Goal: Task Accomplishment & Management: Manage account settings

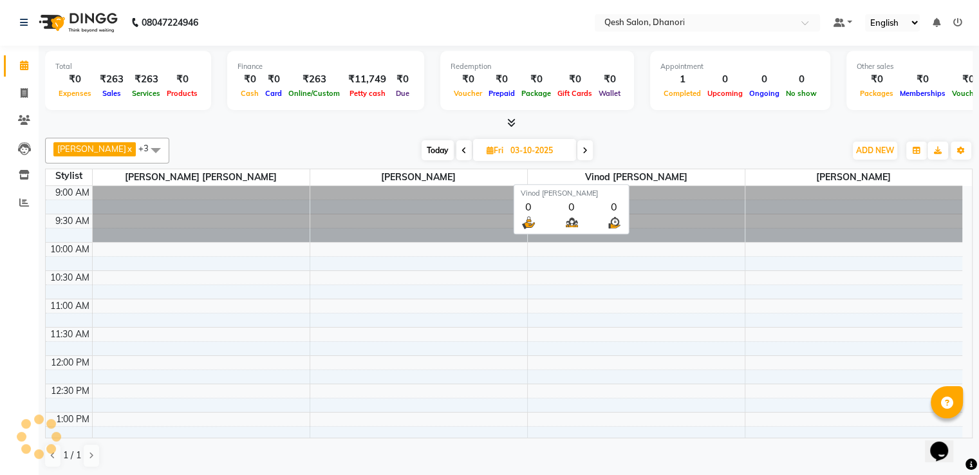
scroll to position [113, 0]
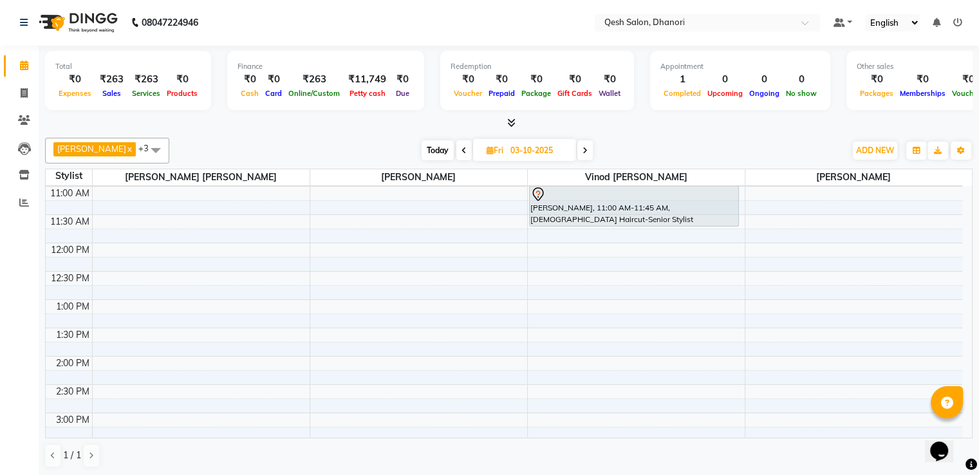
click at [584, 151] on icon at bounding box center [584, 151] width 5 height 8
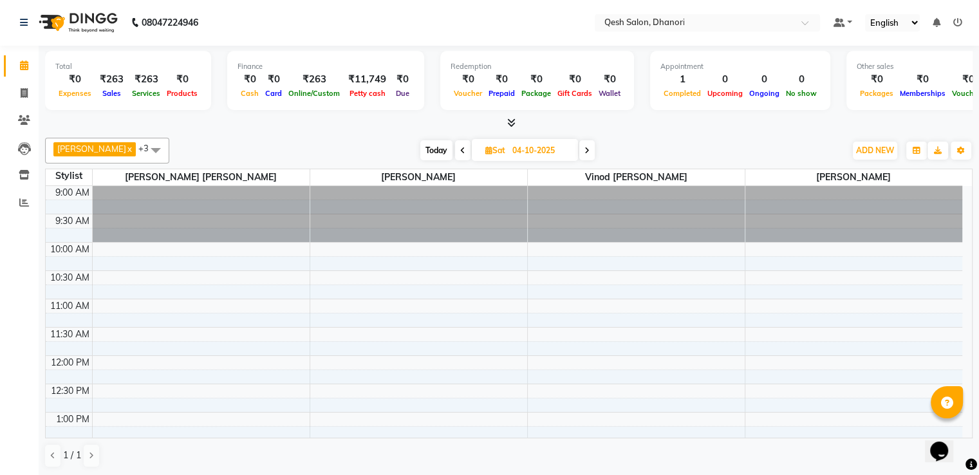
scroll to position [113, 0]
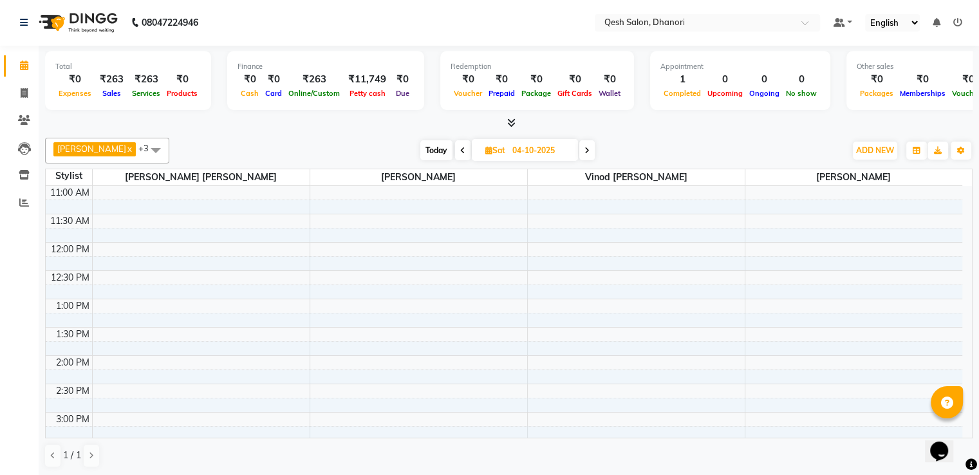
click at [584, 151] on icon at bounding box center [586, 151] width 5 height 8
type input "05-10-2025"
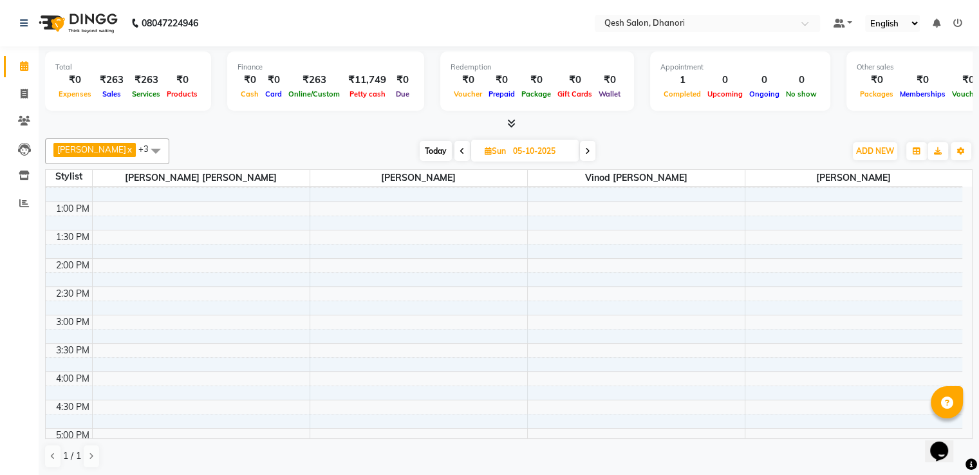
scroll to position [0, 0]
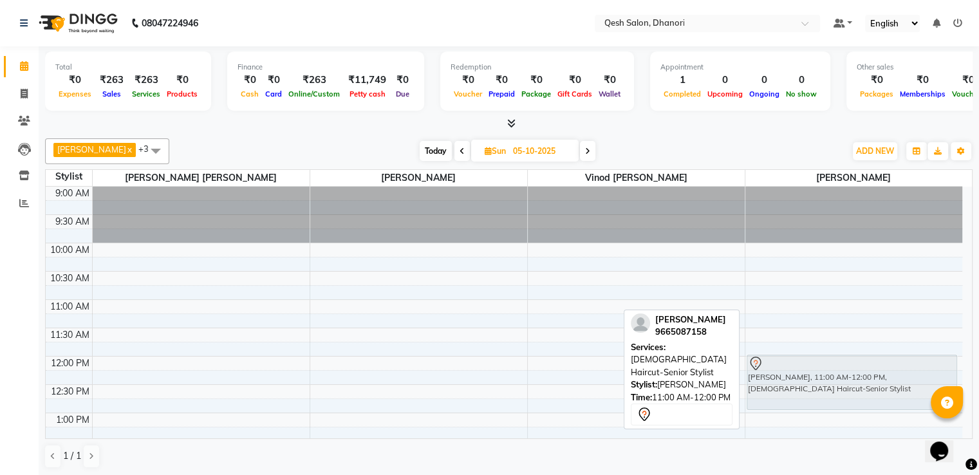
drag, startPoint x: 811, startPoint y: 340, endPoint x: 800, endPoint y: 401, distance: 62.0
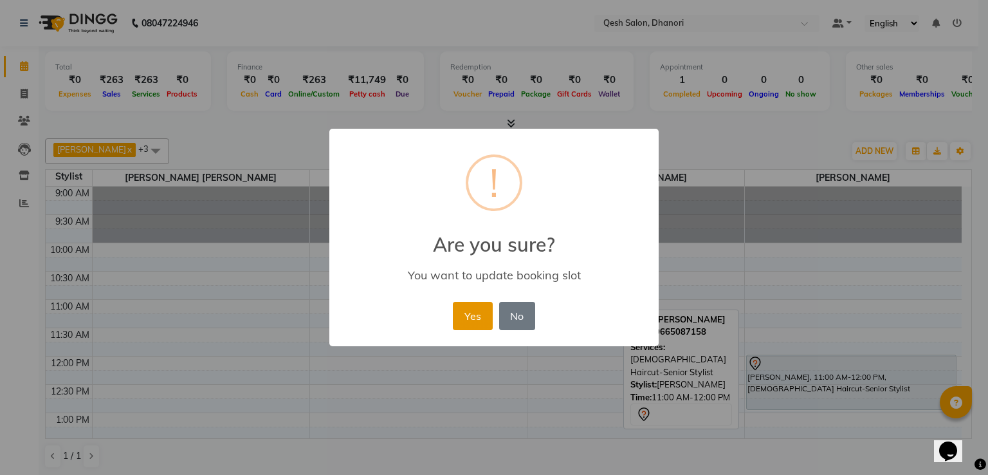
click at [459, 318] on button "Yes" at bounding box center [472, 316] width 39 height 28
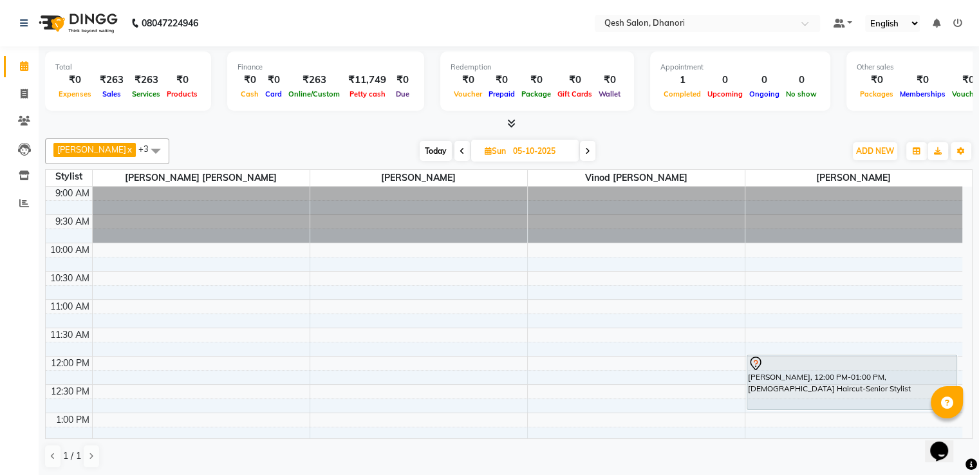
click at [484, 152] on icon at bounding box center [487, 151] width 7 height 8
select select "10"
select select "2025"
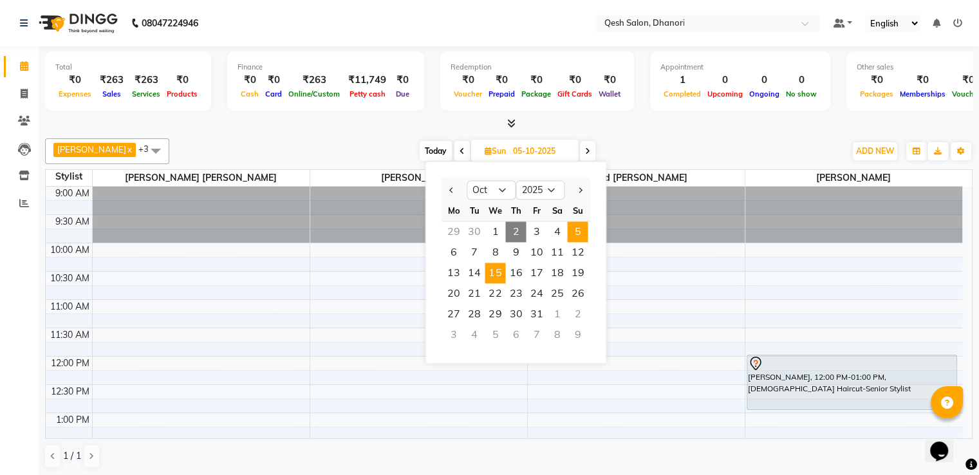
click at [486, 274] on span "15" at bounding box center [494, 273] width 21 height 21
type input "[DATE]"
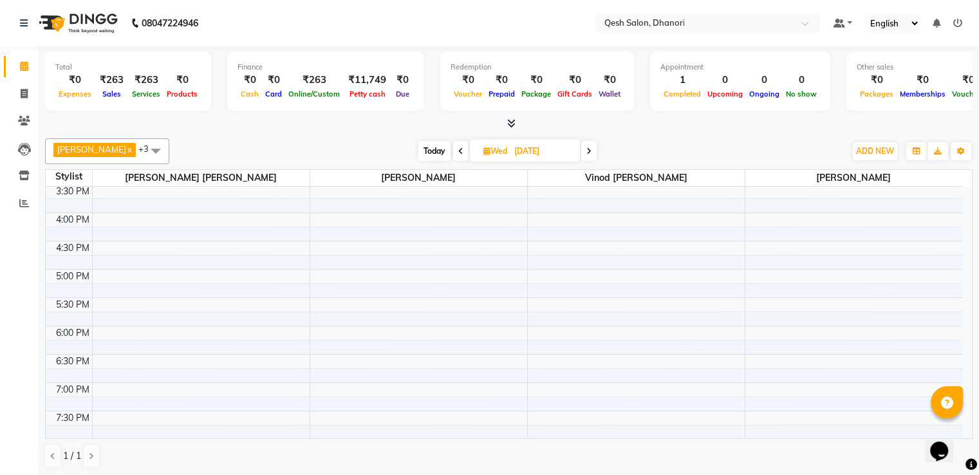
scroll to position [434, 0]
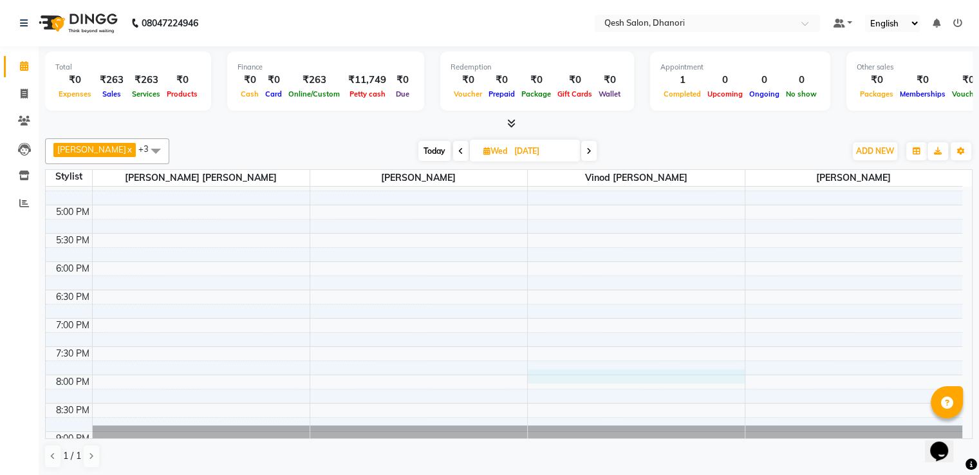
click at [557, 377] on div "9:00 AM 9:30 AM 10:00 AM 10:30 AM 11:00 AM 11:30 AM 12:00 PM 12:30 PM 1:00 PM 1…" at bounding box center [504, 148] width 916 height 792
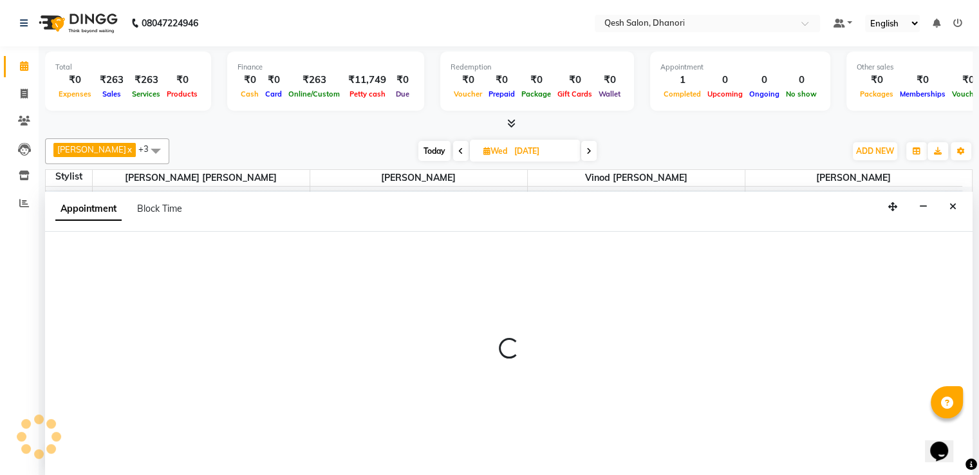
scroll to position [1, 0]
select select "83742"
select select "1200"
select select "tentative"
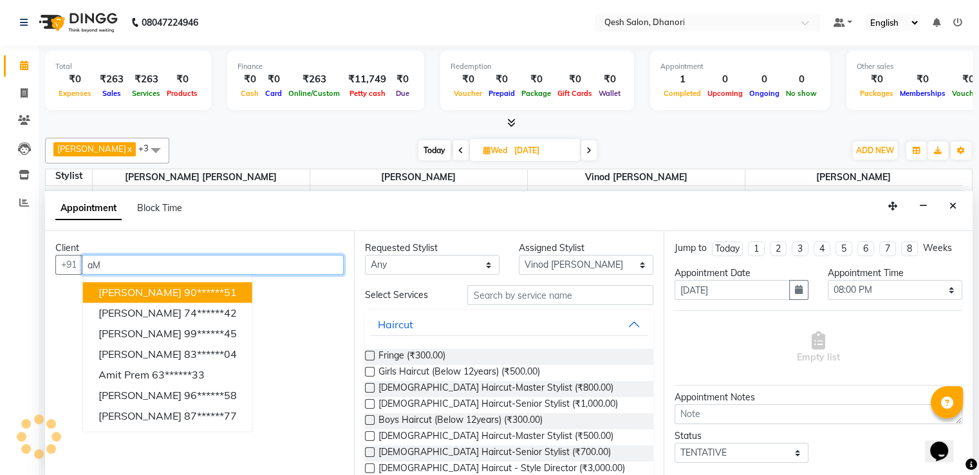
type input "a"
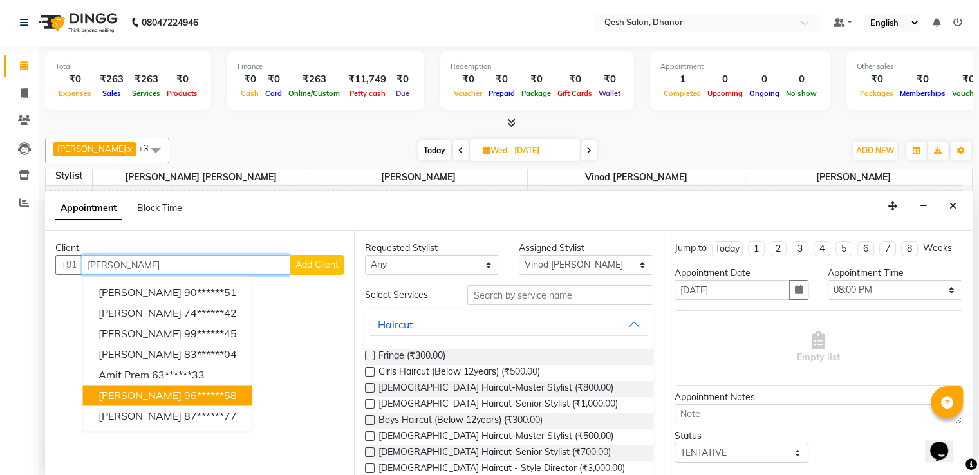
click at [187, 392] on ngb-highlight "96******58" at bounding box center [210, 395] width 53 height 13
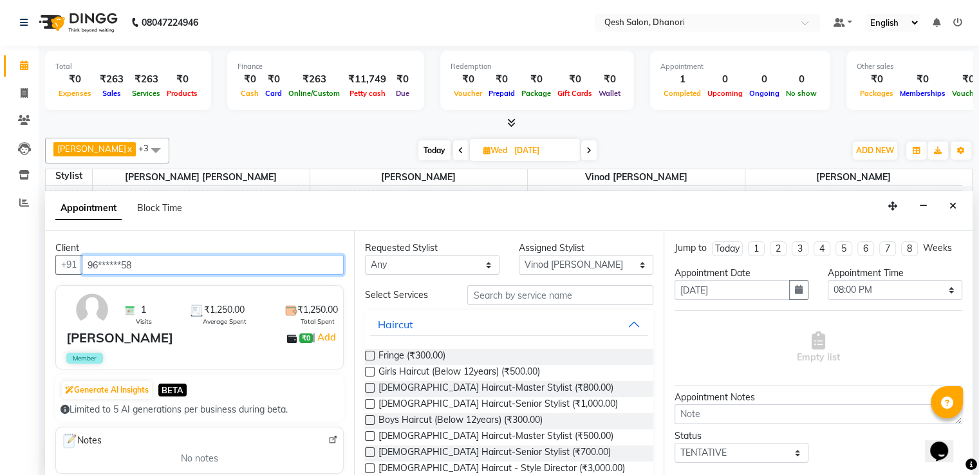
type input "96******58"
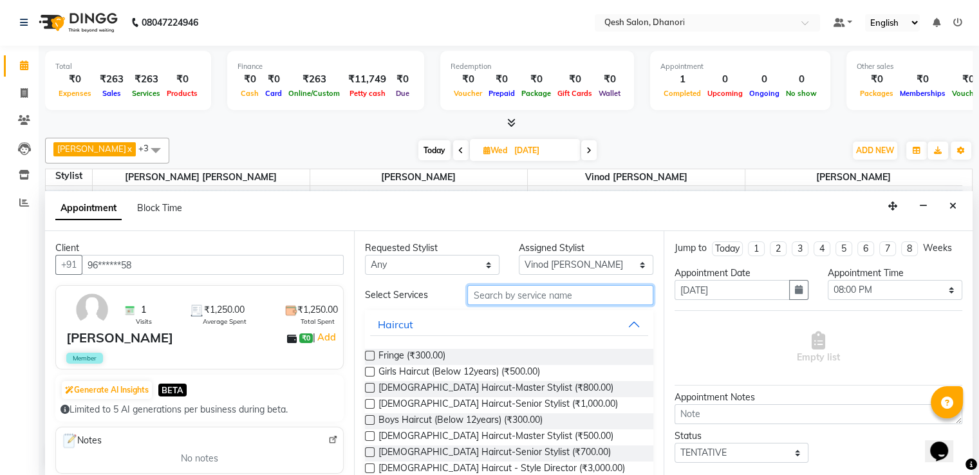
click at [529, 291] on input "text" at bounding box center [559, 295] width 185 height 20
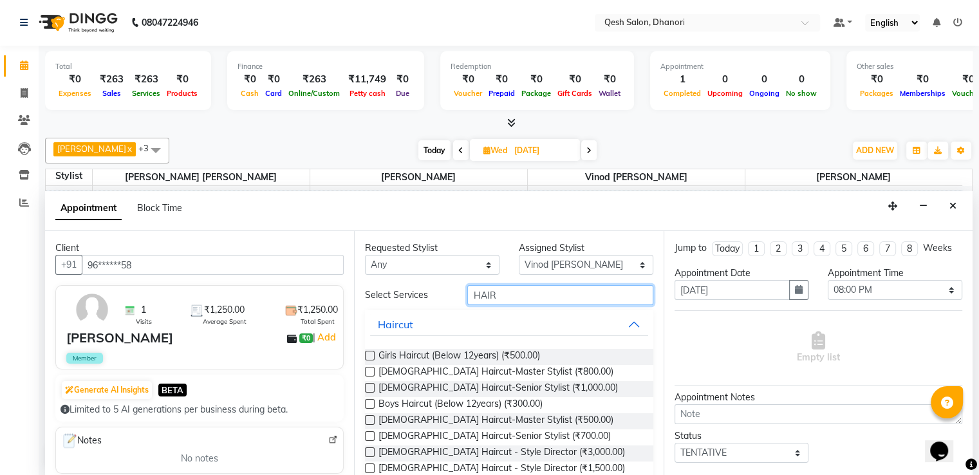
type input "HAIR"
click at [366, 436] on label at bounding box center [370, 436] width 10 height 10
click at [366, 436] on input "checkbox" at bounding box center [369, 437] width 8 height 8
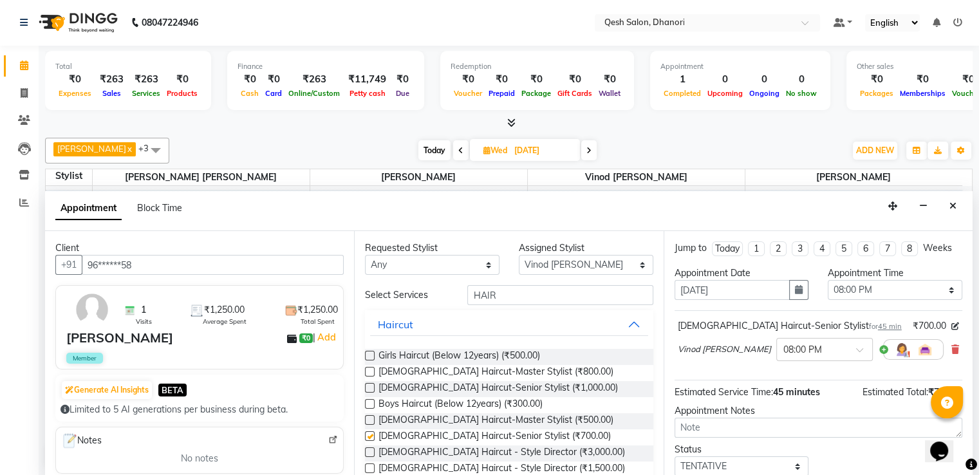
checkbox input "false"
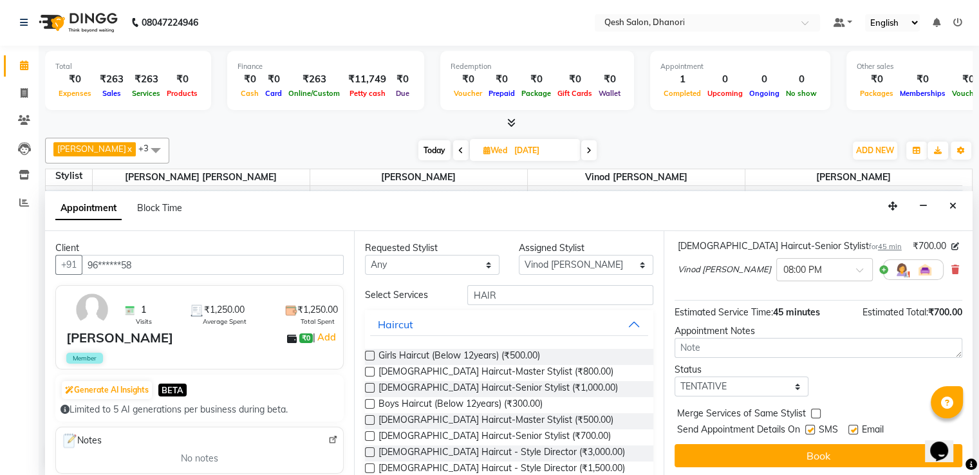
scroll to position [82, 0]
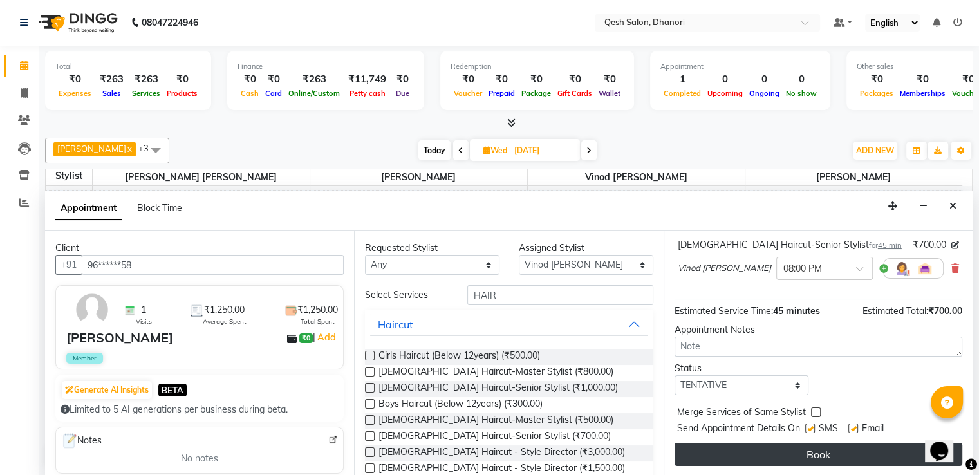
click at [824, 448] on button "Book" at bounding box center [818, 454] width 288 height 23
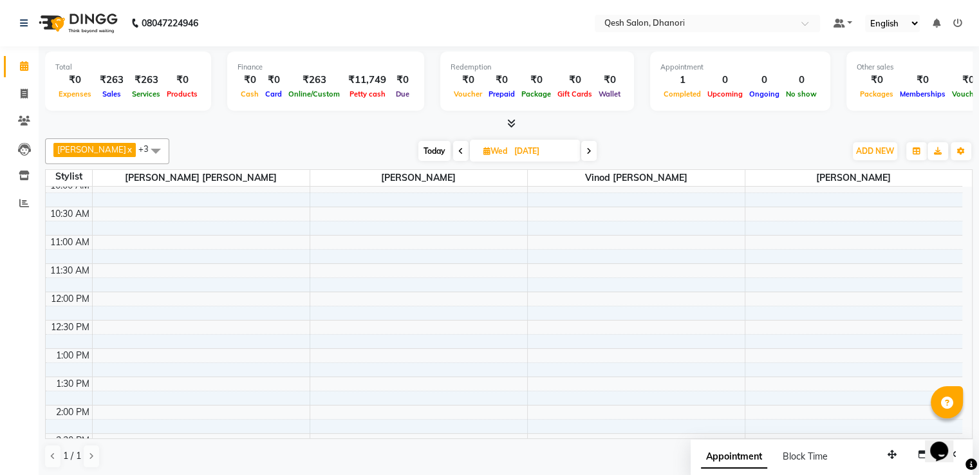
scroll to position [0, 0]
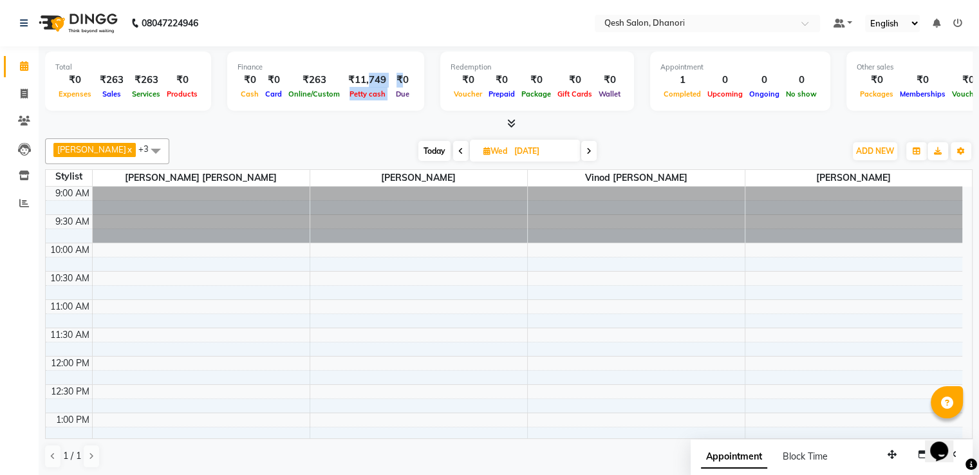
drag, startPoint x: 361, startPoint y: 78, endPoint x: 394, endPoint y: 80, distance: 32.9
click at [394, 80] on div "₹0 Cash ₹0 Card ₹263 Online/Custom ₹11,749 Petty cash ₹0 Due" at bounding box center [325, 87] width 176 height 28
click at [383, 118] on div at bounding box center [508, 124] width 927 height 14
click at [870, 148] on span "ADD NEW" at bounding box center [875, 151] width 38 height 10
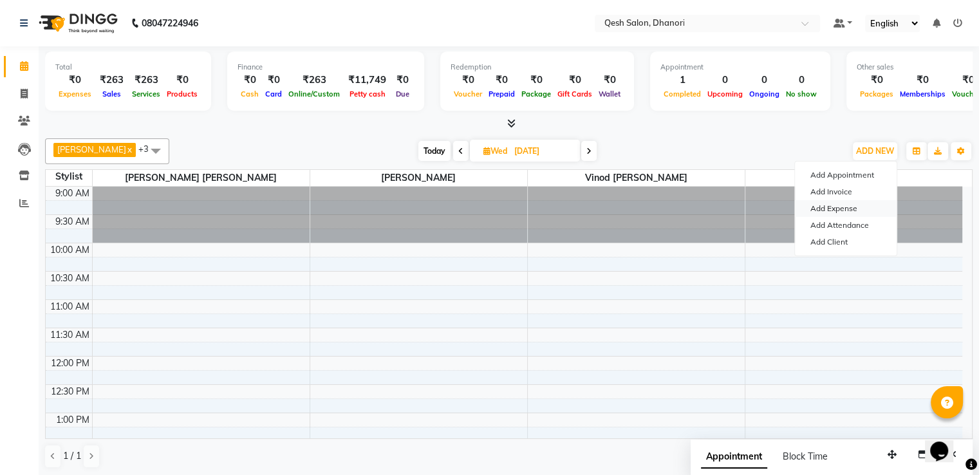
click at [848, 204] on link "Add Expense" at bounding box center [846, 208] width 102 height 17
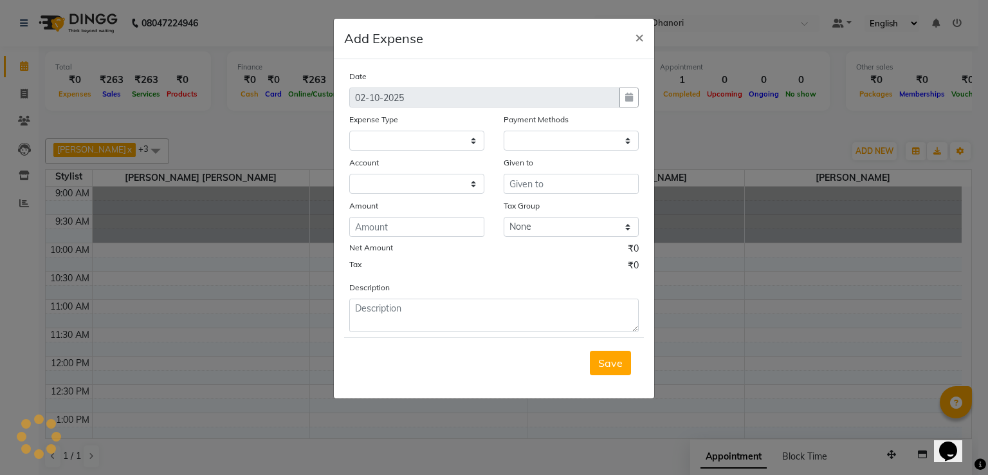
select select "1"
select select "6771"
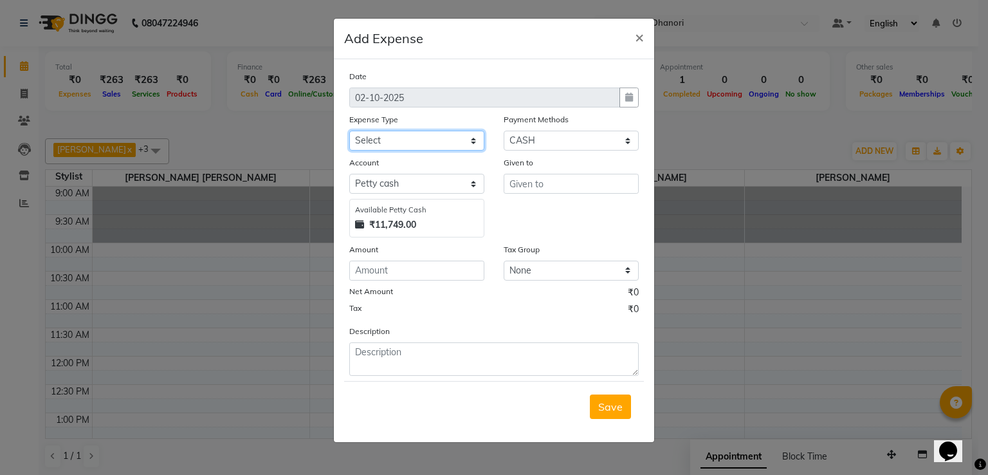
click at [389, 137] on select "Select Bank Payment charges Cash transfer to bank Client Snacks Consumable Prod…" at bounding box center [416, 141] width 135 height 20
select select "23649"
click at [349, 132] on select "Select Bank Payment charges Cash transfer to bank Client Snacks Consumable Prod…" at bounding box center [416, 141] width 135 height 20
click at [407, 182] on select "Select Petty cash Expense 8892" at bounding box center [416, 184] width 135 height 20
click at [553, 184] on input "text" at bounding box center [571, 184] width 135 height 20
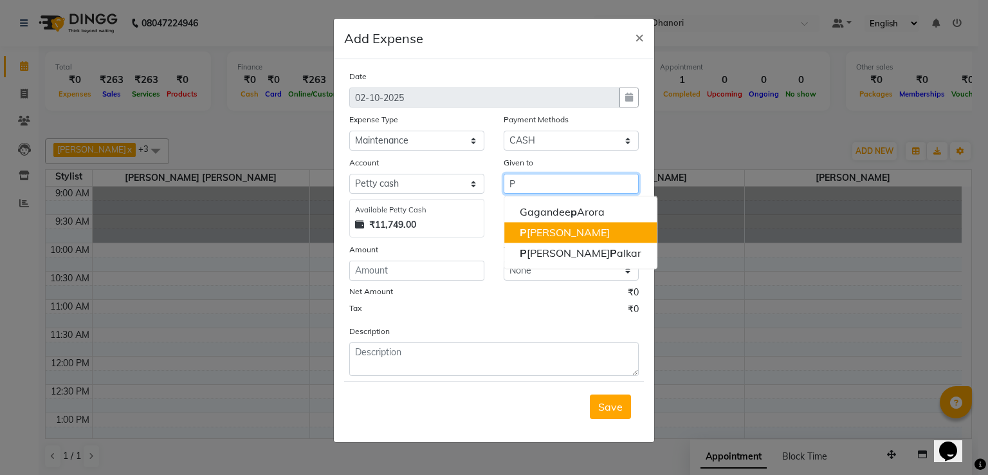
click at [566, 232] on ngb-highlight "P rashansa Kumari" at bounding box center [565, 232] width 90 height 13
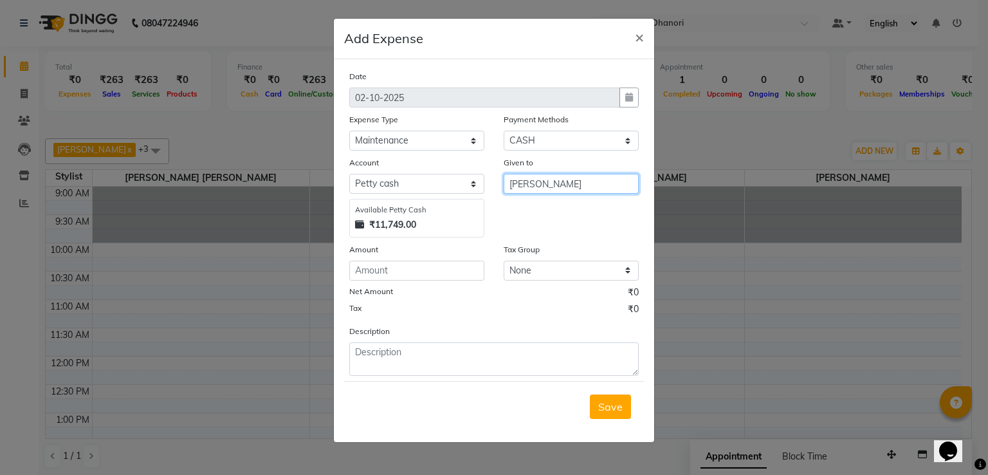
type input "[PERSON_NAME]"
click at [393, 277] on input "number" at bounding box center [416, 271] width 135 height 20
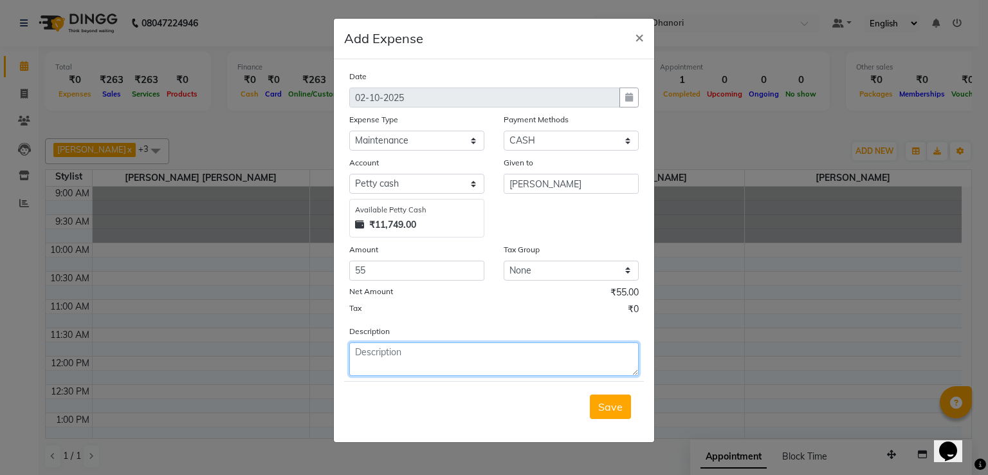
click at [374, 358] on textarea at bounding box center [494, 358] width 290 height 33
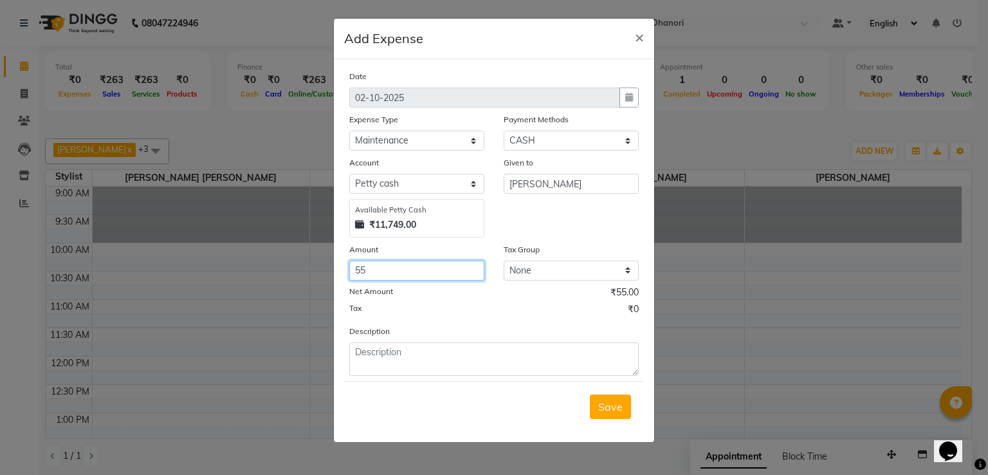
click at [399, 271] on input "55" at bounding box center [416, 271] width 135 height 20
type input "5"
type input "45"
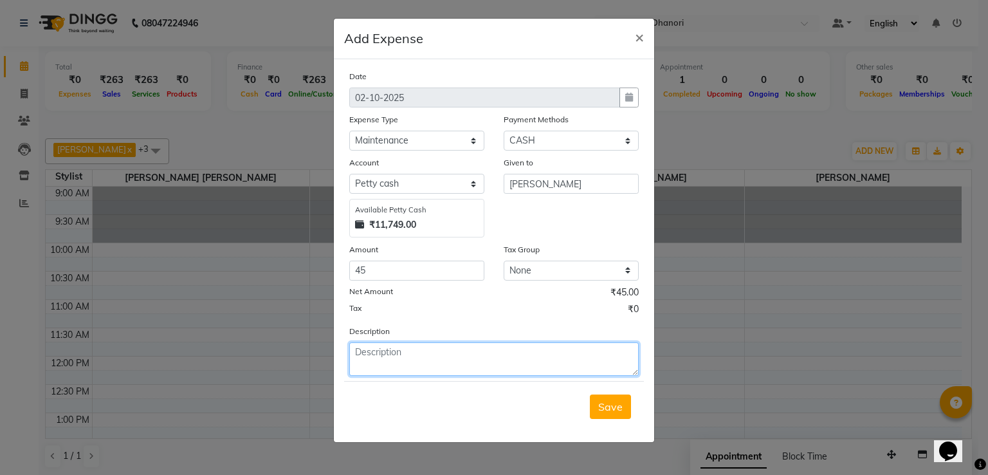
click at [392, 352] on textarea at bounding box center [494, 358] width 290 height 33
type textarea "FLOWERS"
click at [622, 405] on span "Save" at bounding box center [610, 406] width 24 height 13
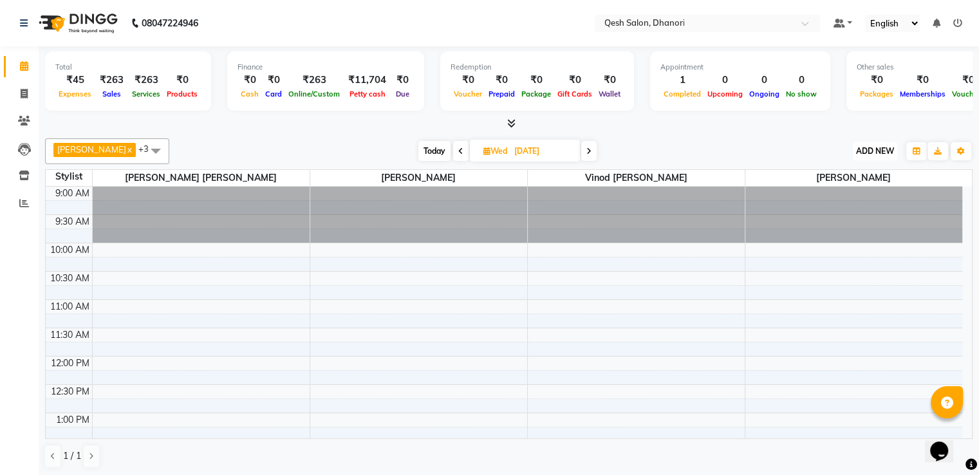
click at [868, 151] on span "ADD NEW" at bounding box center [875, 151] width 38 height 10
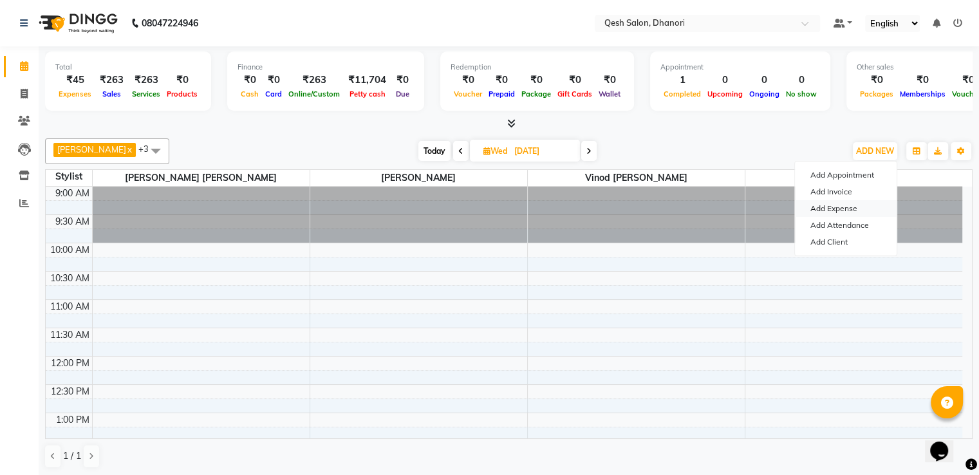
click at [862, 202] on link "Add Expense" at bounding box center [846, 208] width 102 height 17
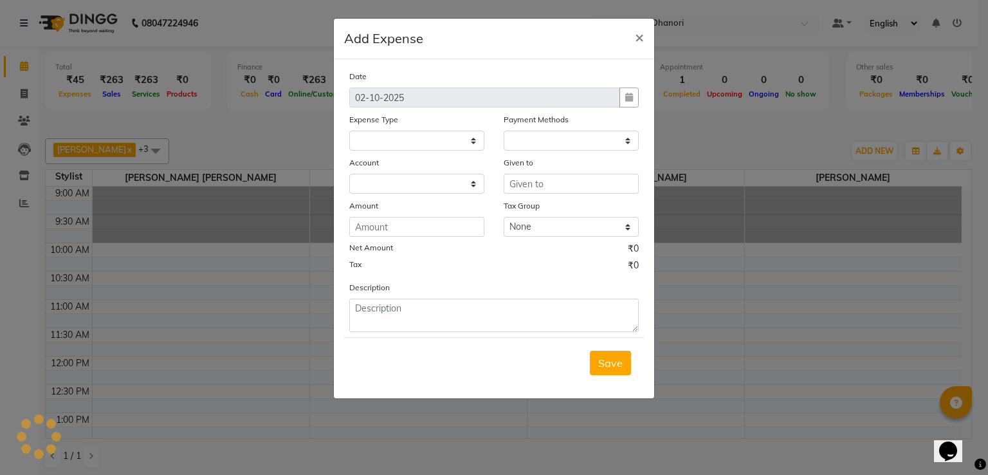
select select
select select "1"
select select "6771"
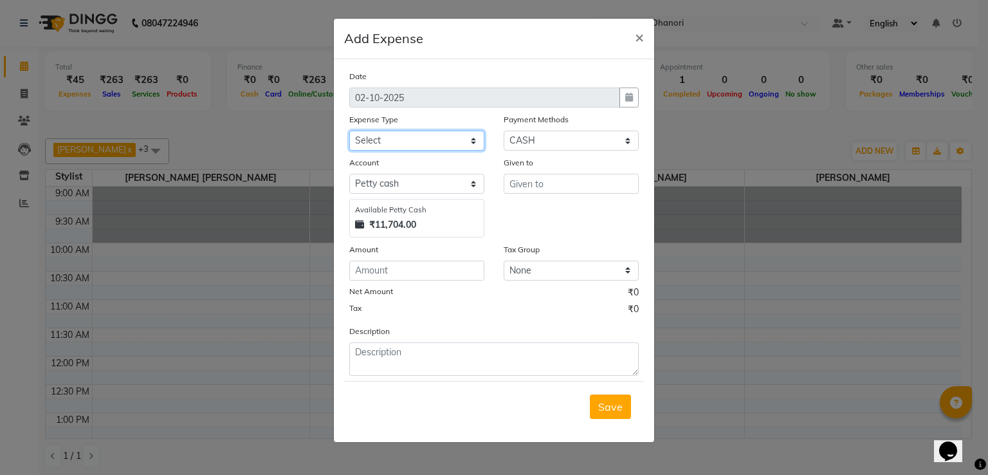
click at [473, 139] on select "Select Bank Payment charges Cash transfer to bank Client Snacks Consumable Prod…" at bounding box center [416, 141] width 135 height 20
click at [639, 37] on span "×" at bounding box center [639, 36] width 9 height 19
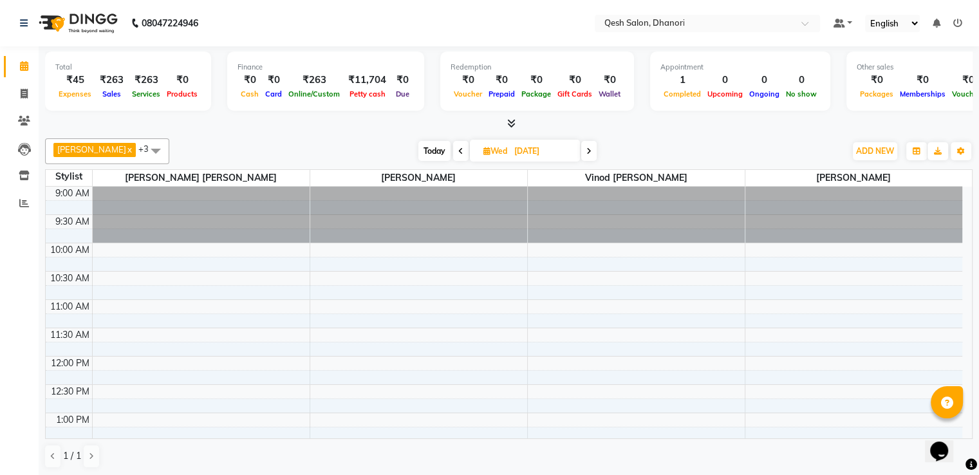
click at [429, 156] on span "Today" at bounding box center [434, 151] width 32 height 20
type input "02-10-2025"
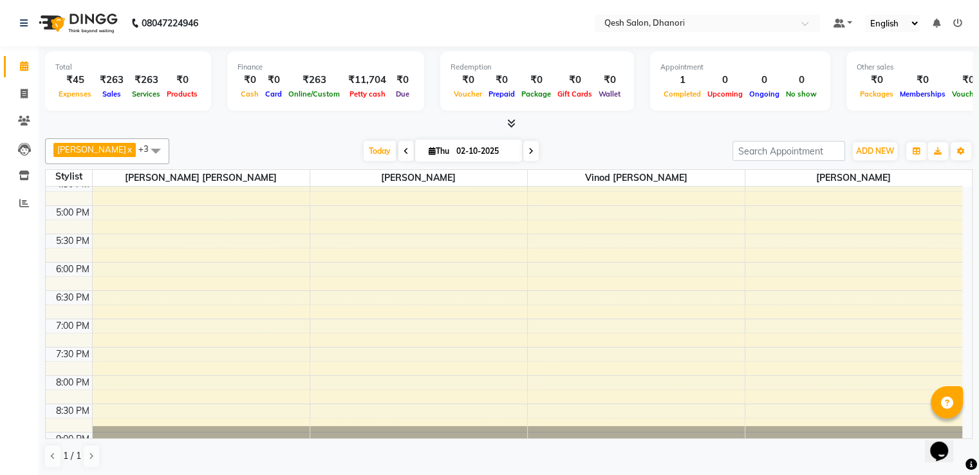
scroll to position [340, 0]
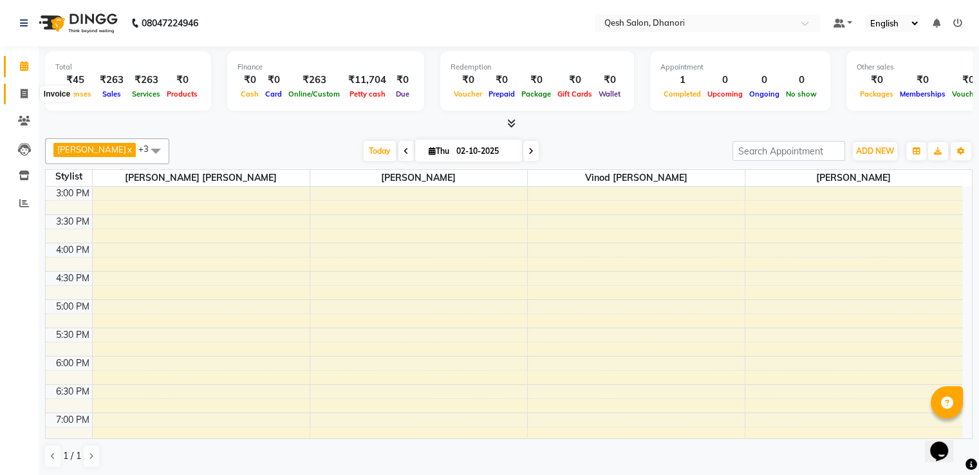
click at [24, 93] on icon at bounding box center [24, 94] width 7 height 10
select select "service"
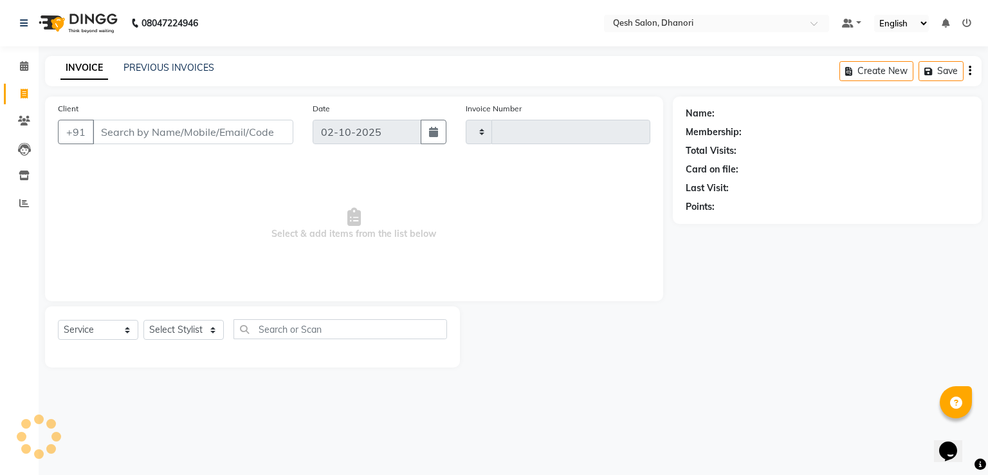
type input "0834"
select select "7641"
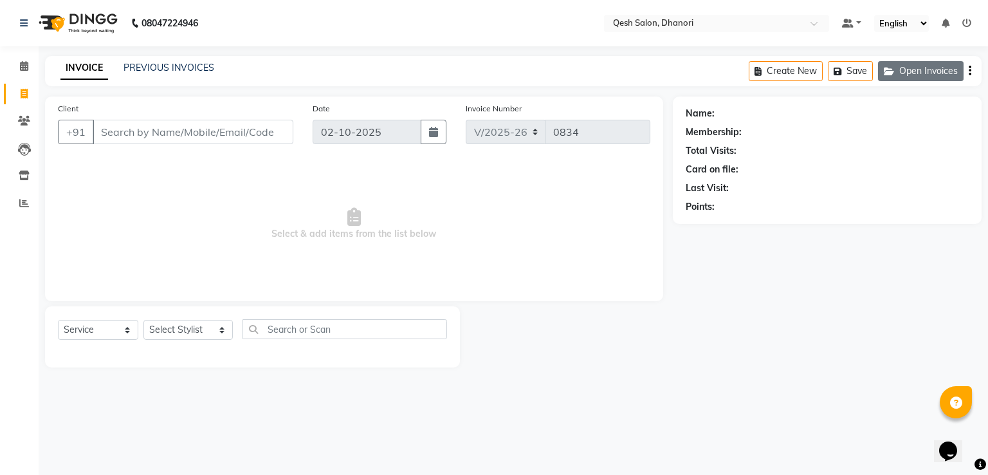
click at [921, 70] on button "Open Invoices" at bounding box center [921, 71] width 86 height 20
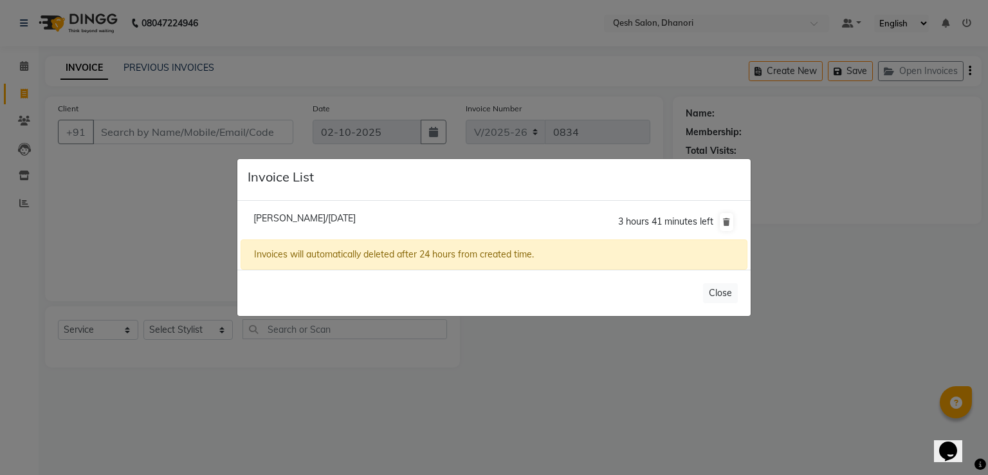
click at [818, 299] on ngb-modal-window "Invoice List Sagar Gaikwad/[DATE] 3 hours 41 minutes left Invoices will automat…" at bounding box center [494, 237] width 988 height 475
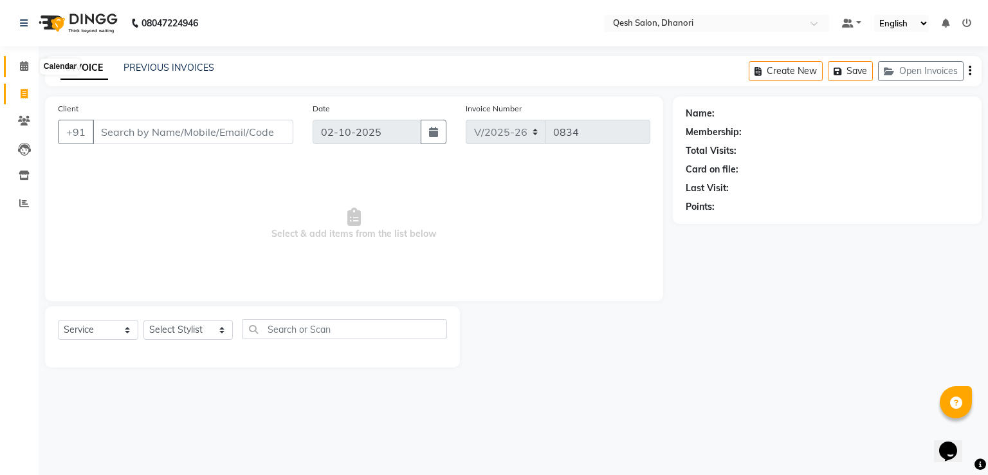
click at [20, 67] on icon at bounding box center [24, 66] width 8 height 10
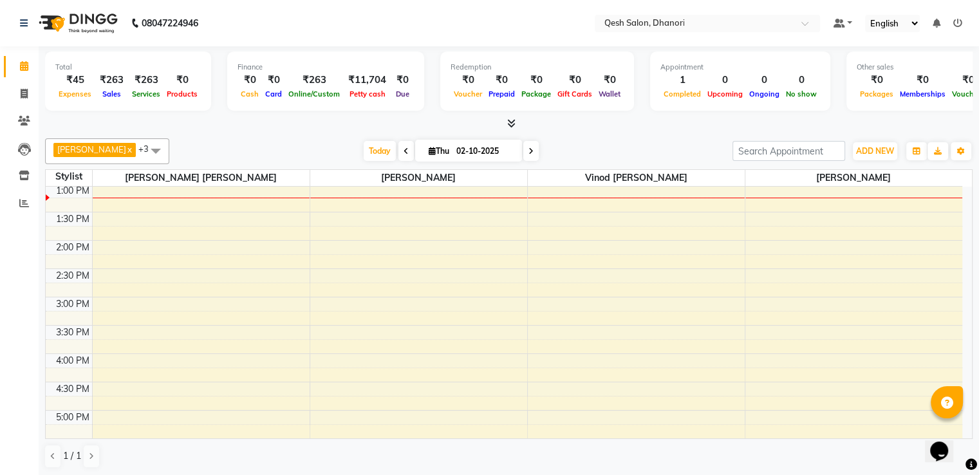
scroll to position [257, 0]
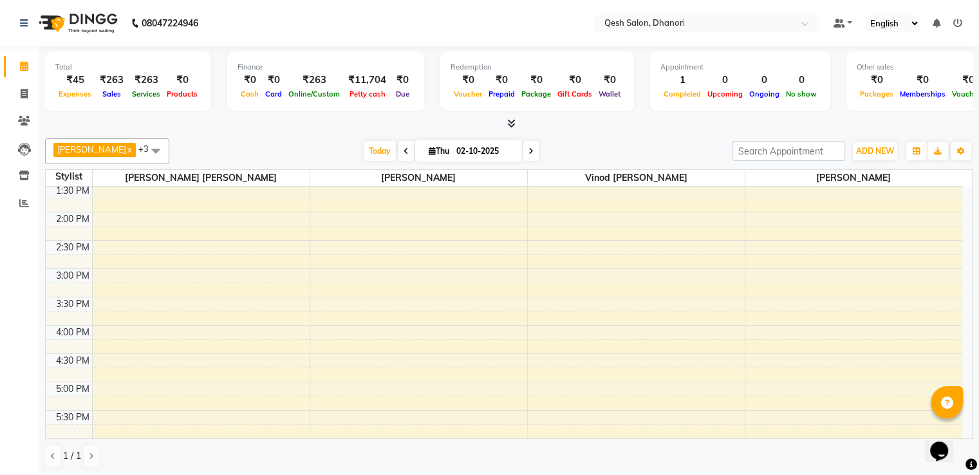
click at [324, 243] on div "9:00 AM 9:30 AM 10:00 AM 10:30 AM 11:00 AM 11:30 AM 12:00 PM 12:30 PM 1:00 PM 1…" at bounding box center [504, 325] width 916 height 792
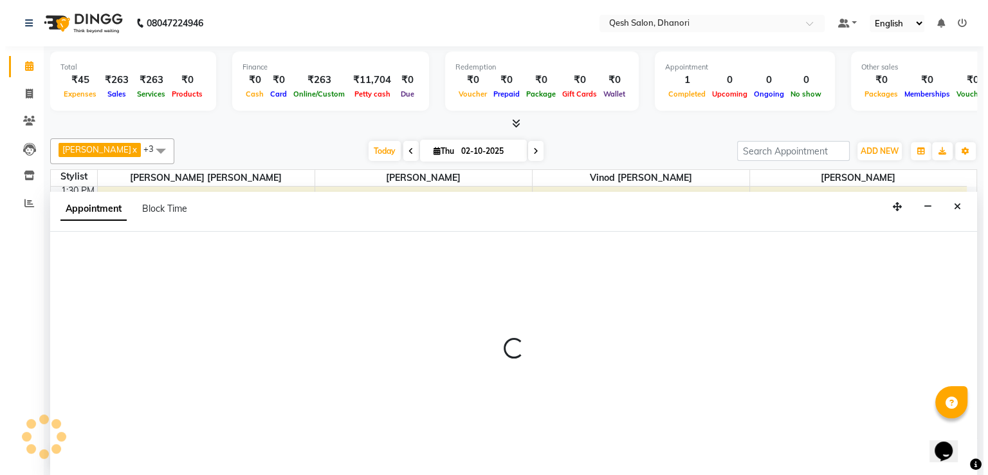
scroll to position [1, 0]
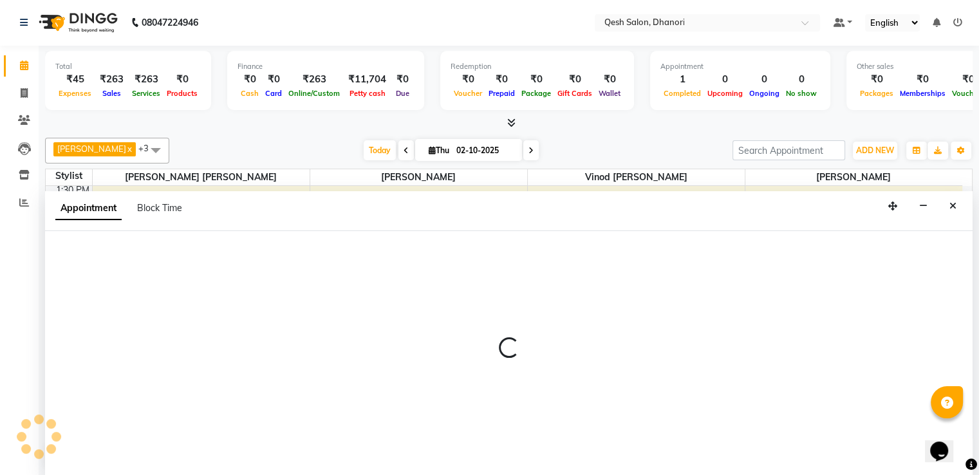
select select "83667"
select select "tentative"
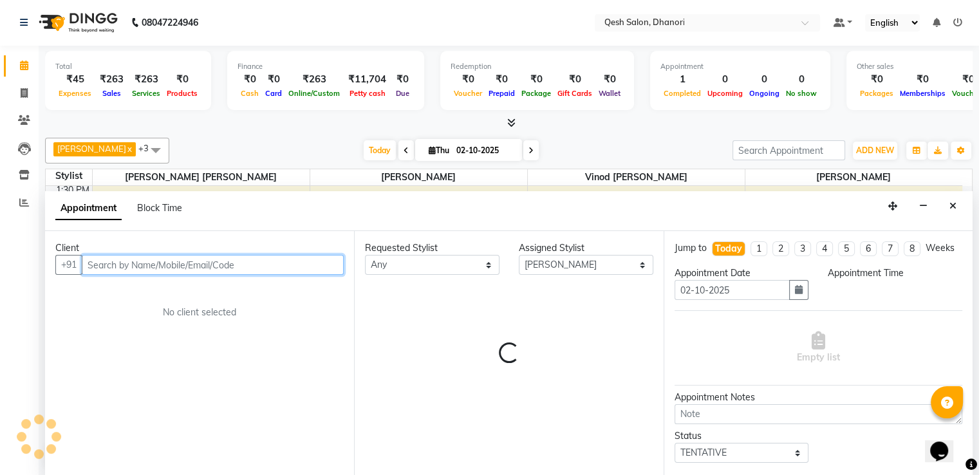
select select "870"
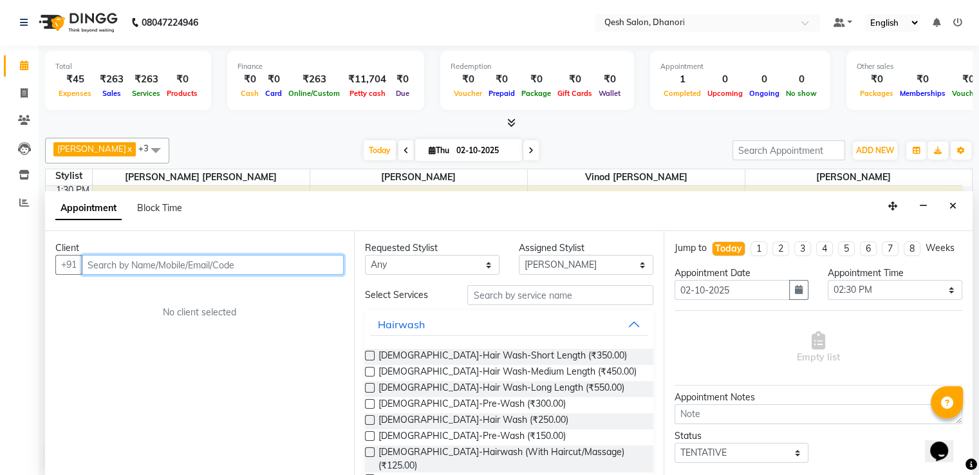
click at [120, 263] on input "text" at bounding box center [213, 265] width 262 height 20
type input "9960816322"
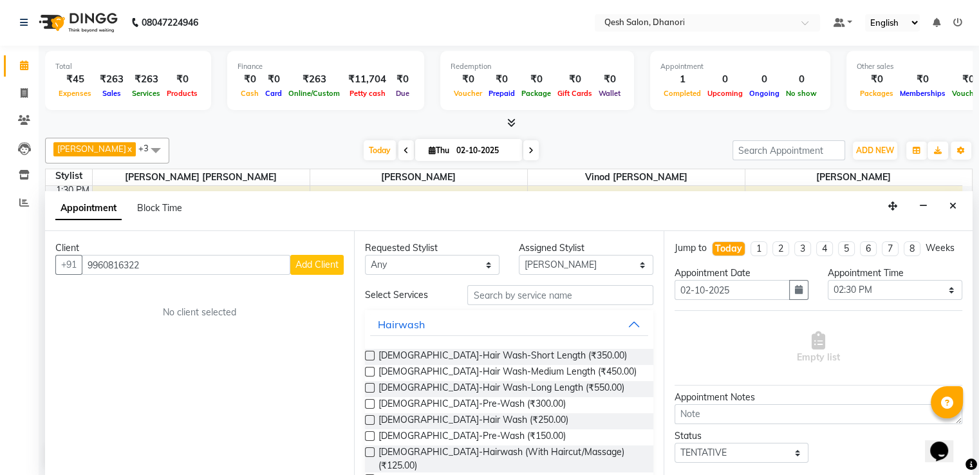
click at [322, 259] on span "Add Client" at bounding box center [316, 265] width 43 height 12
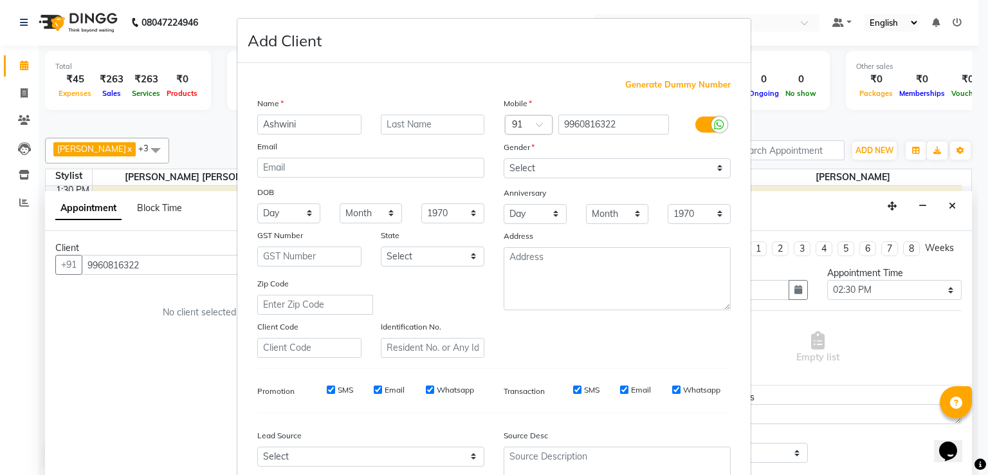
type input "Ashwini"
type input "[PERSON_NAME]"
click at [631, 170] on select "Select [DEMOGRAPHIC_DATA] [DEMOGRAPHIC_DATA] Other Prefer Not To Say" at bounding box center [617, 168] width 227 height 20
select select "[DEMOGRAPHIC_DATA]"
click at [504, 159] on select "Select [DEMOGRAPHIC_DATA] [DEMOGRAPHIC_DATA] Other Prefer Not To Say" at bounding box center [617, 168] width 227 height 20
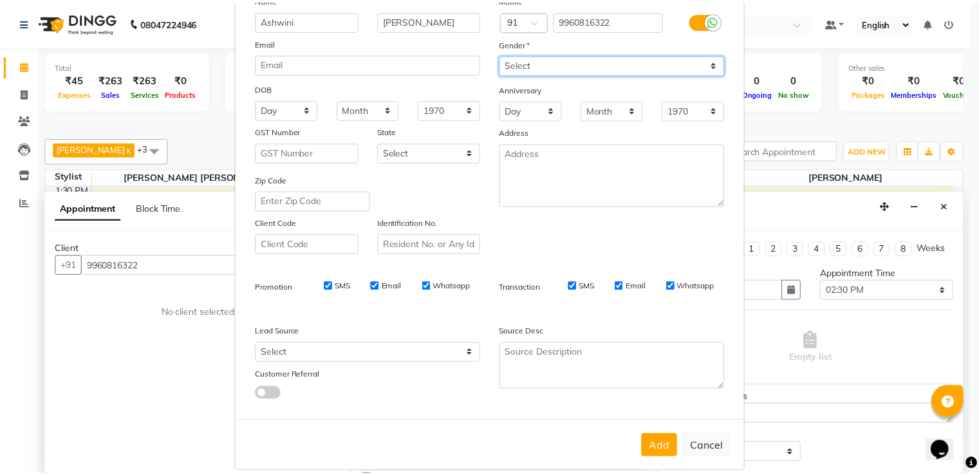
scroll to position [125, 0]
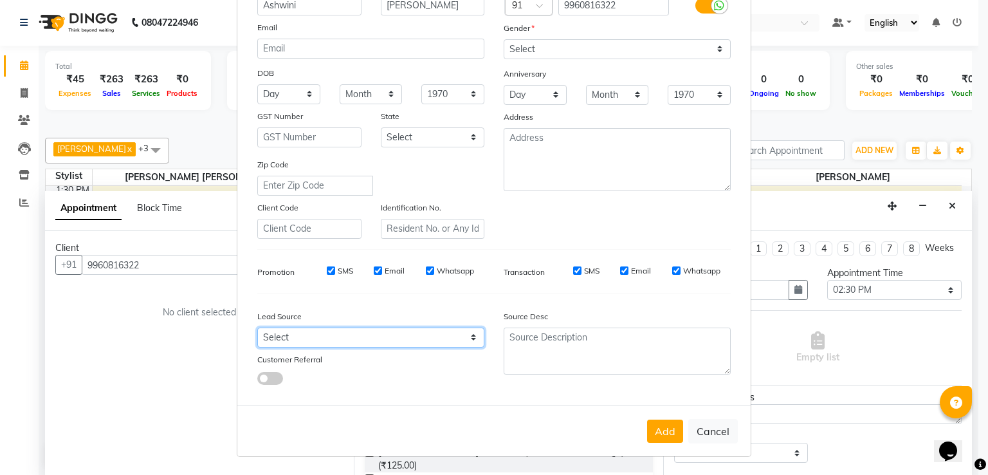
click at [330, 330] on select "Select Walk-in Referral Internet Friend Word of Mouth Advertisement Facebook Ju…" at bounding box center [370, 337] width 227 height 20
select select "51694"
click at [257, 327] on select "Select Walk-in Referral Internet Friend Word of Mouth Advertisement Facebook Ju…" at bounding box center [370, 337] width 227 height 20
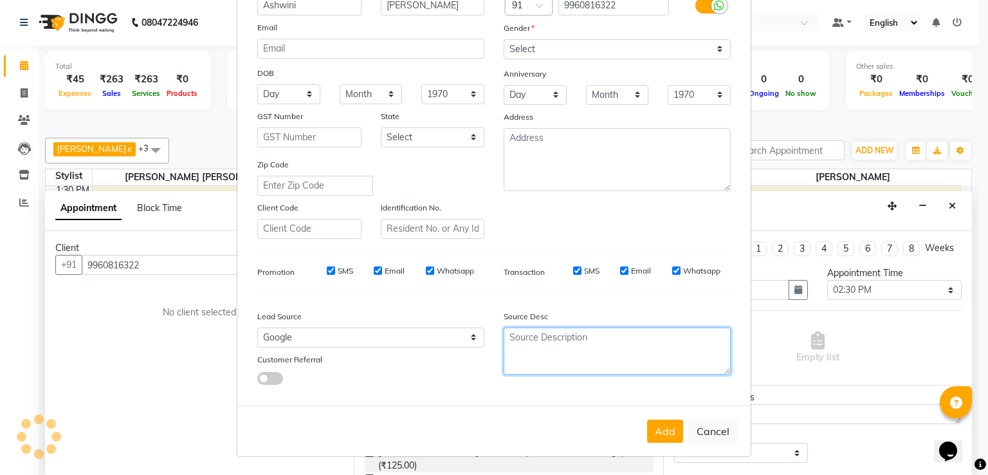
click at [566, 343] on textarea at bounding box center [617, 350] width 227 height 47
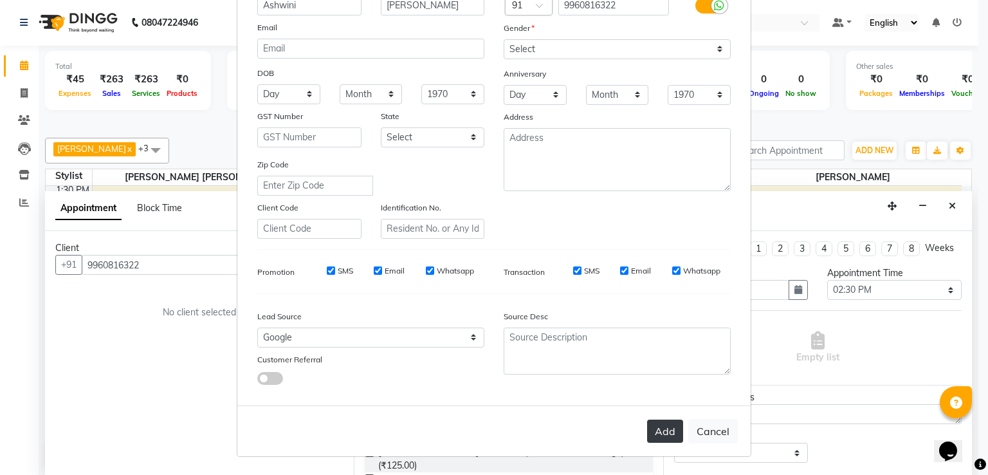
click at [662, 433] on button "Add" at bounding box center [665, 431] width 36 height 23
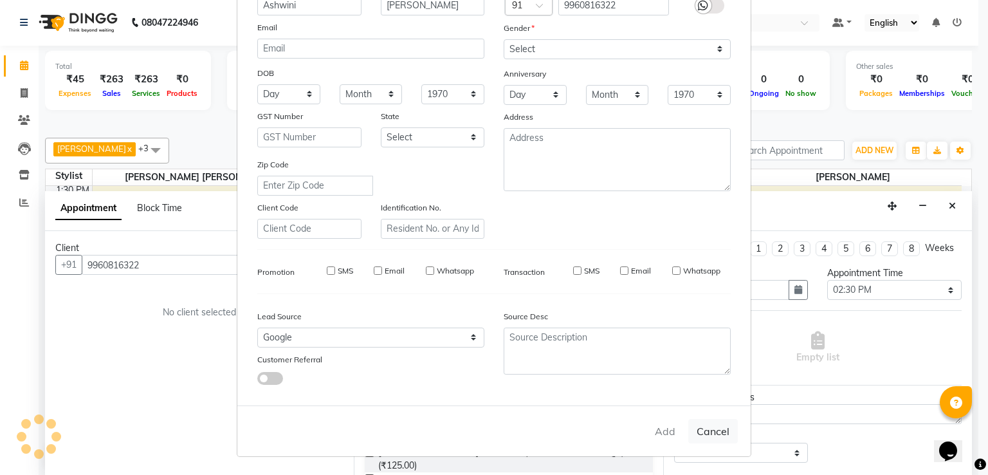
type input "99******22"
select select
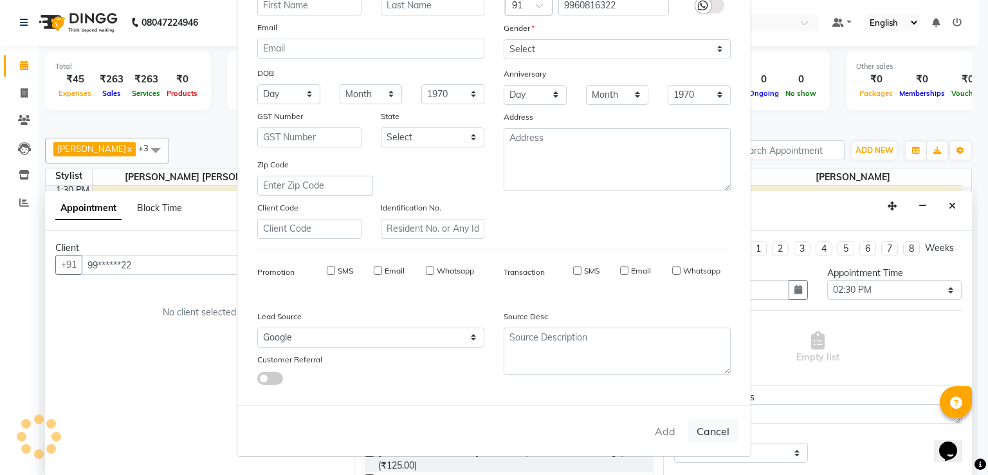
select select
checkbox input "false"
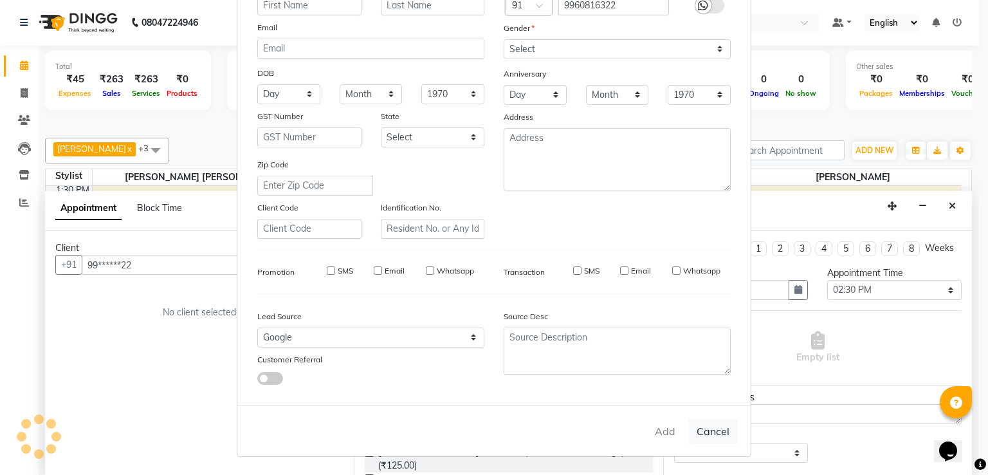
checkbox input "false"
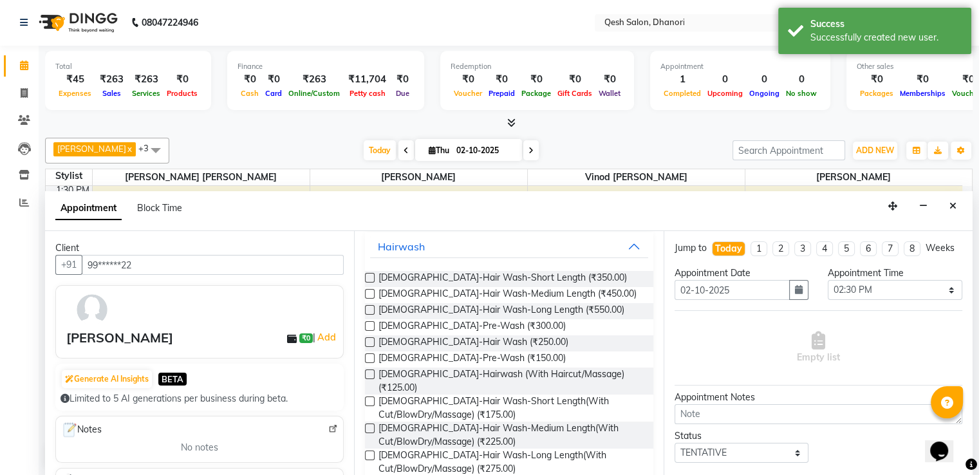
scroll to position [0, 0]
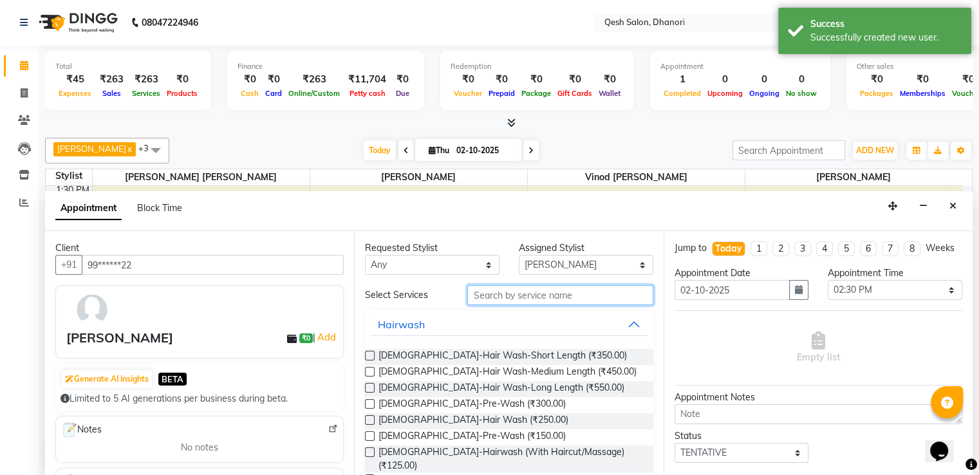
click at [571, 296] on input "text" at bounding box center [559, 295] width 185 height 20
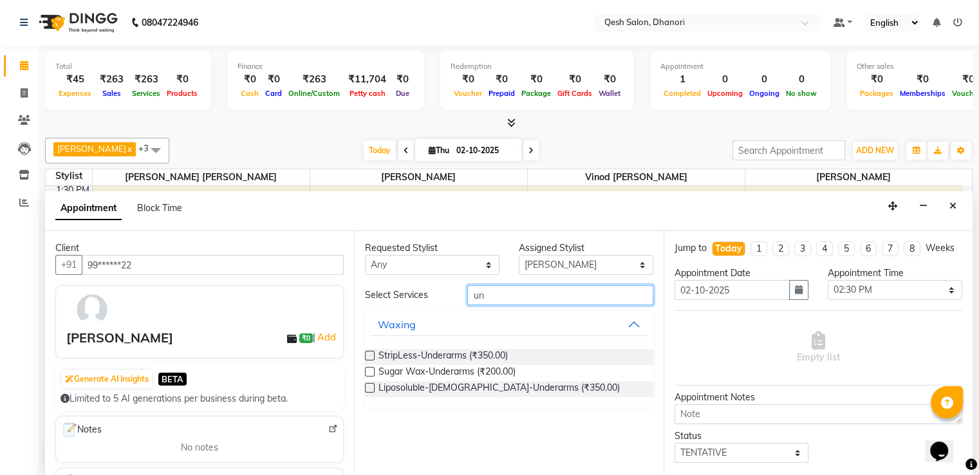
type input "un"
click at [377, 379] on div "StripLess-Underarms (₹350.00) Sugar Wax-Underarms (₹200.00) Liposoluble-[DEMOGR…" at bounding box center [509, 372] width 288 height 69
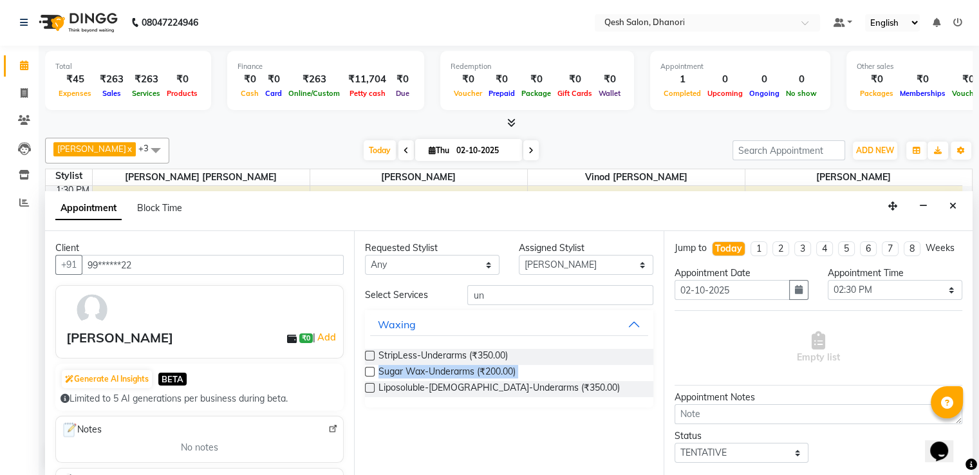
click at [374, 386] on div "Liposoluble-[DEMOGRAPHIC_DATA]-Underarms (₹350.00)" at bounding box center [509, 389] width 288 height 16
click at [371, 388] on label at bounding box center [370, 388] width 10 height 10
click at [371, 388] on input "checkbox" at bounding box center [369, 389] width 8 height 8
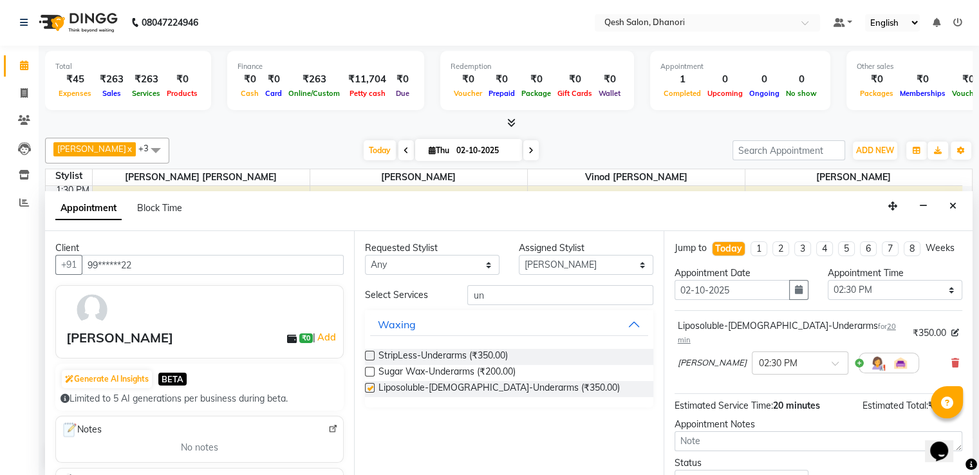
checkbox input "false"
click at [520, 297] on input "un" at bounding box center [559, 295] width 185 height 20
type input "u"
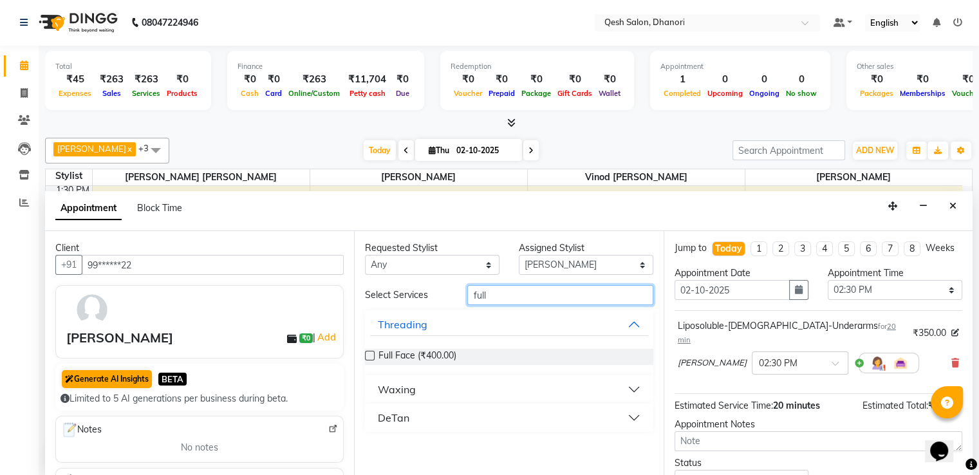
type input "full"
click at [98, 370] on button "Generate AI Insights" at bounding box center [107, 379] width 90 height 18
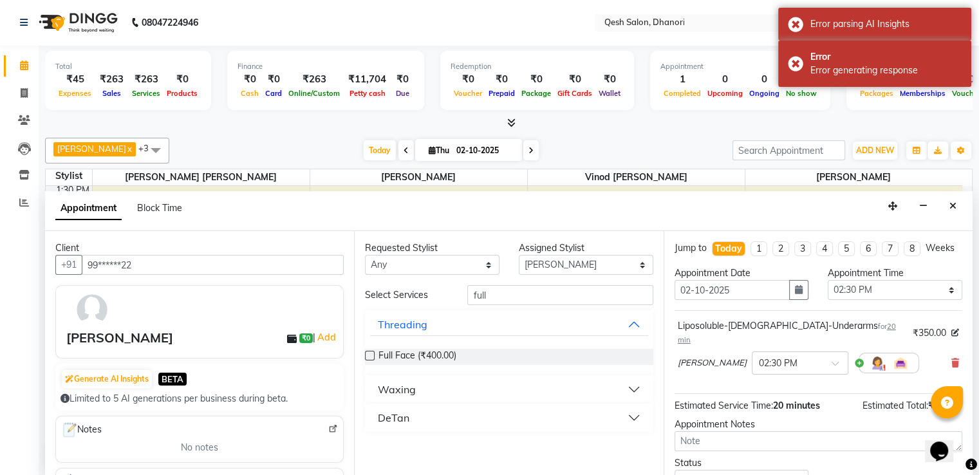
click at [463, 387] on button "Waxing" at bounding box center [508, 389] width 277 height 23
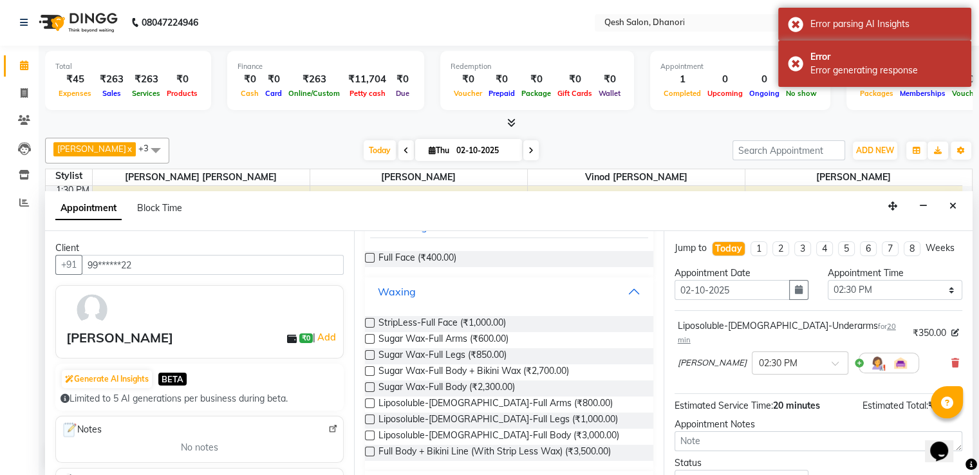
scroll to position [129, 0]
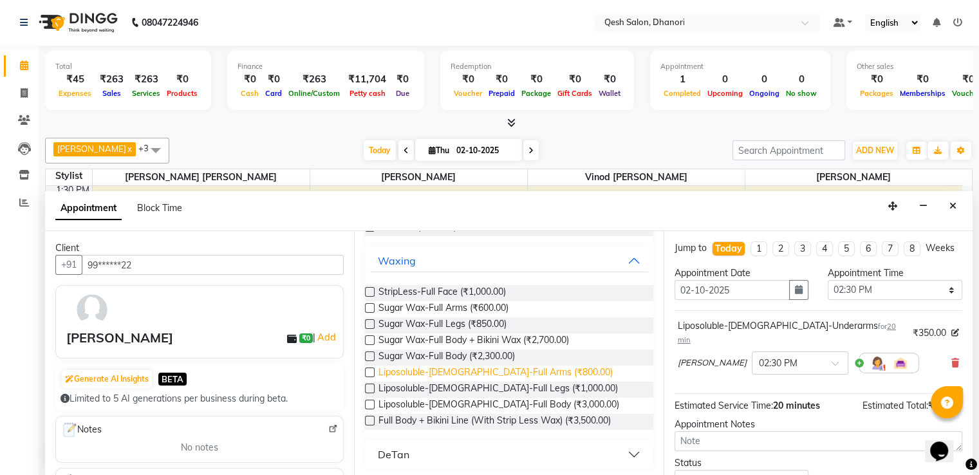
click at [432, 371] on span "Liposoluble-[DEMOGRAPHIC_DATA]-Full Arms (₹800.00)" at bounding box center [495, 373] width 234 height 16
checkbox input "false"
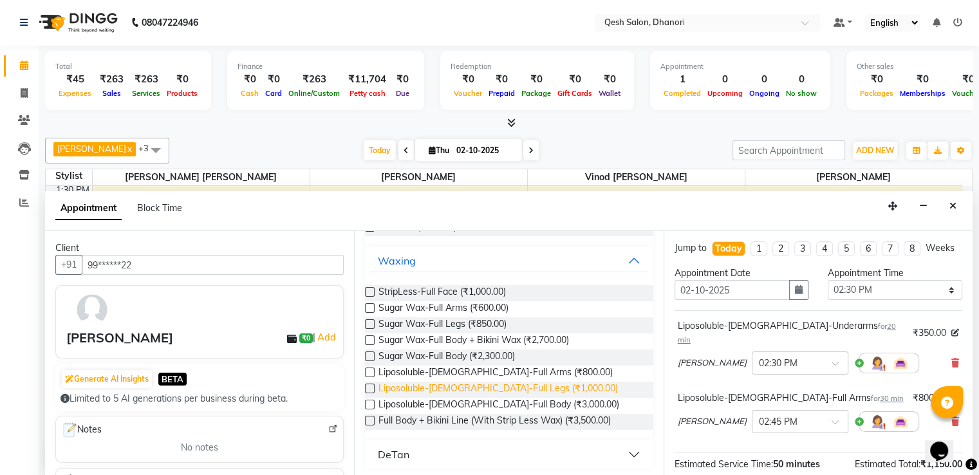
click at [479, 391] on span "Liposoluble-[DEMOGRAPHIC_DATA]-Full Legs (₹1,000.00)" at bounding box center [497, 390] width 239 height 16
checkbox input "false"
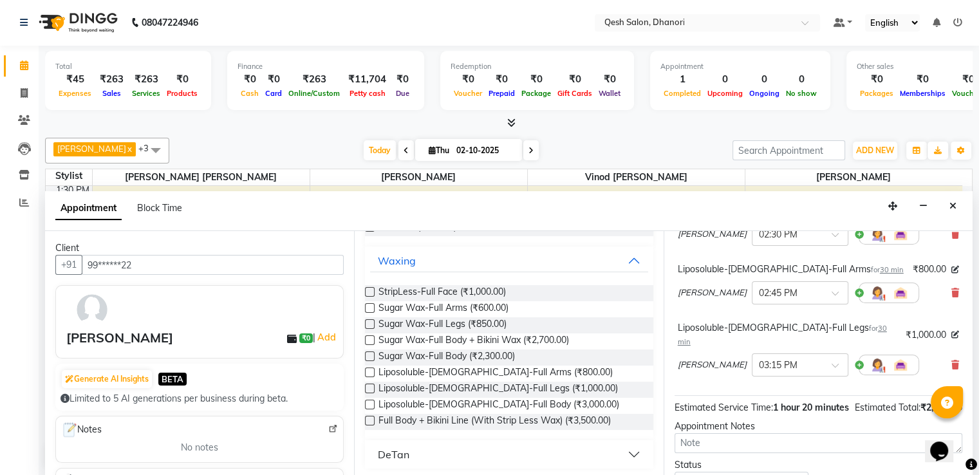
scroll to position [0, 0]
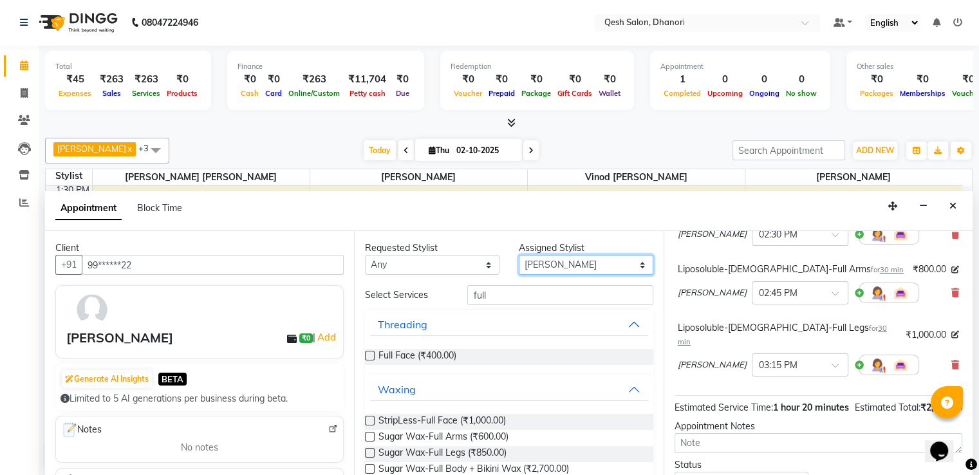
click at [537, 266] on select "Select [PERSON_NAME] [PERSON_NAME] [PERSON_NAME] Salon [PERSON_NAME] [PERSON_NA…" at bounding box center [586, 265] width 134 height 20
select select "79251"
click at [519, 255] on select "Select [PERSON_NAME] [PERSON_NAME] [PERSON_NAME] Salon [PERSON_NAME] [PERSON_NA…" at bounding box center [586, 265] width 134 height 20
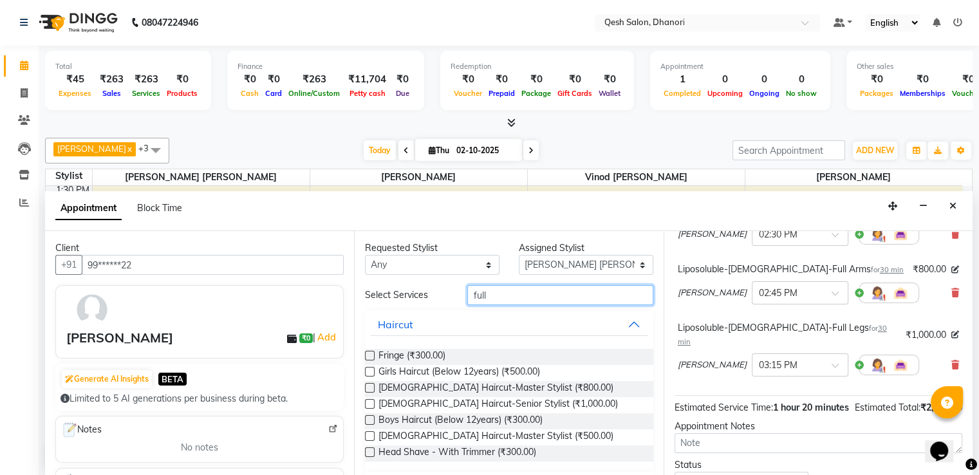
click at [522, 295] on input "full" at bounding box center [559, 295] width 185 height 20
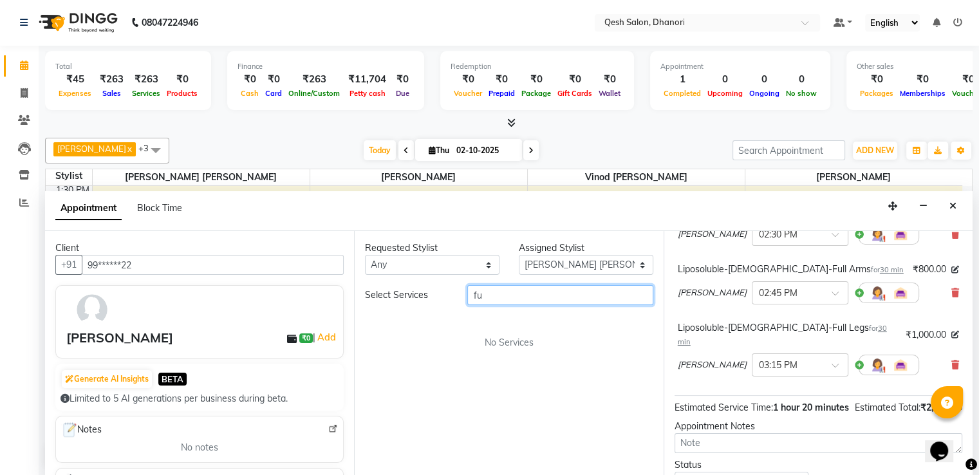
type input "f"
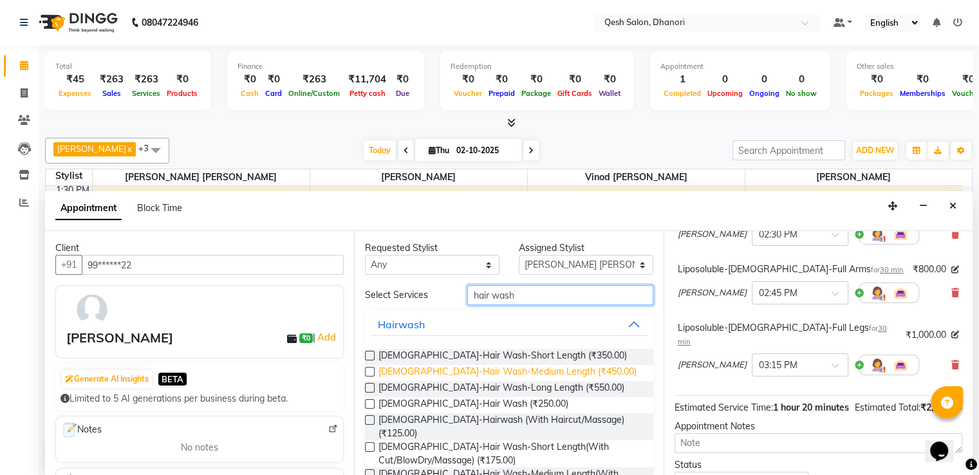
type input "hair wash"
click at [525, 374] on span "[DEMOGRAPHIC_DATA]-Hair Wash-Medium Length (₹450.00)" at bounding box center [507, 373] width 258 height 16
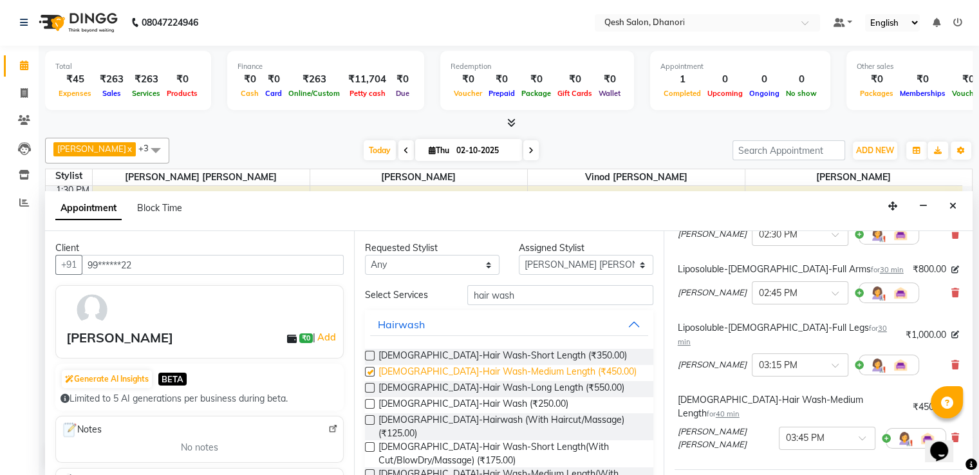
checkbox input "false"
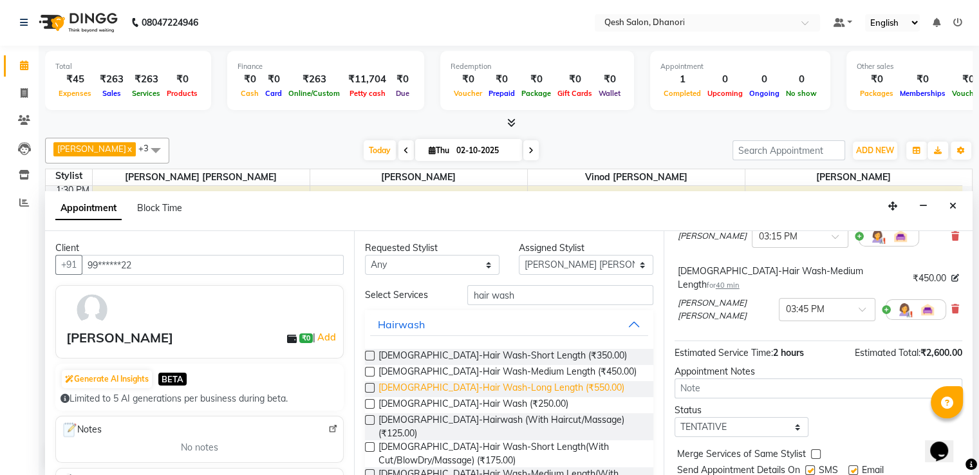
scroll to position [54, 0]
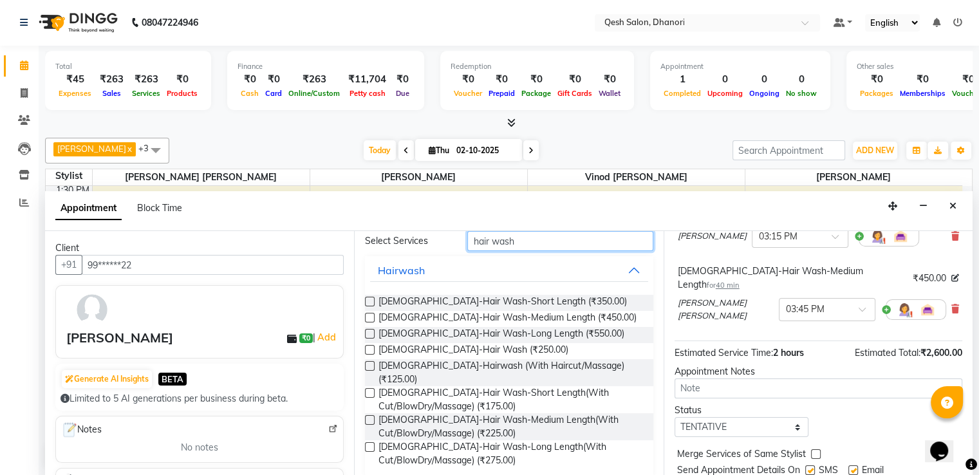
drag, startPoint x: 526, startPoint y: 237, endPoint x: 360, endPoint y: 253, distance: 166.7
click at [360, 253] on div "Requested Stylist Any [PERSON_NAME] [PERSON_NAME] [PERSON_NAME] [PERSON_NAME] […" at bounding box center [508, 353] width 309 height 245
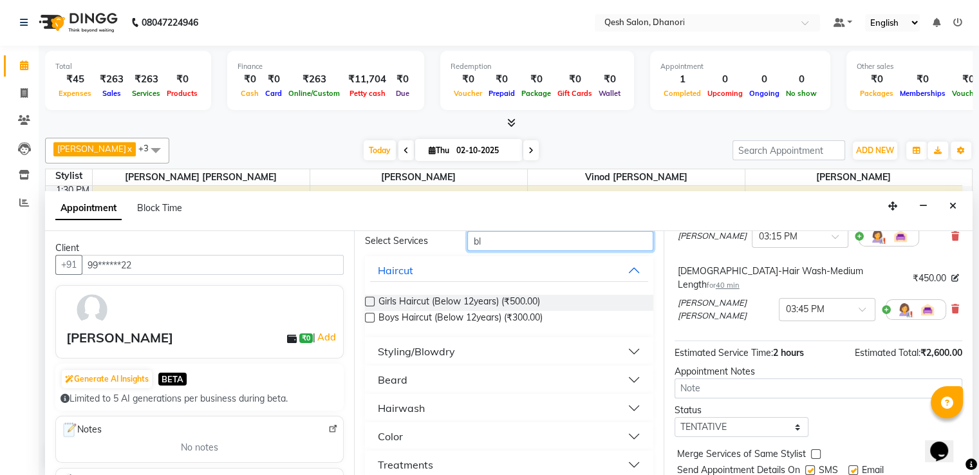
scroll to position [0, 0]
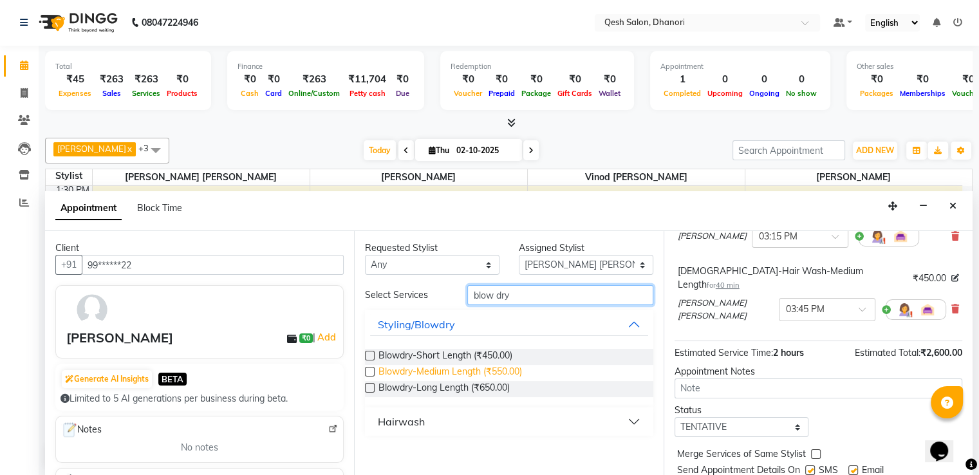
type input "blow dry"
click at [409, 371] on span "Blowdry-Medium Length (₹550.00)" at bounding box center [449, 373] width 143 height 16
checkbox input "false"
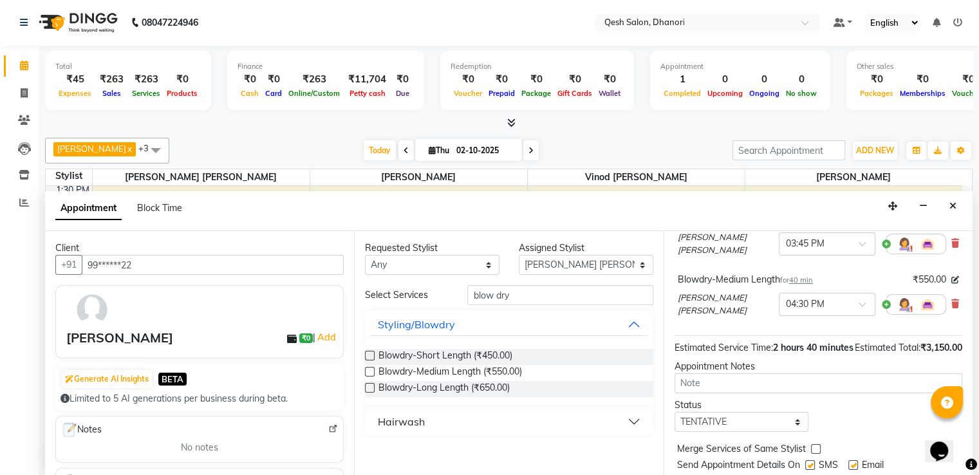
scroll to position [340, 0]
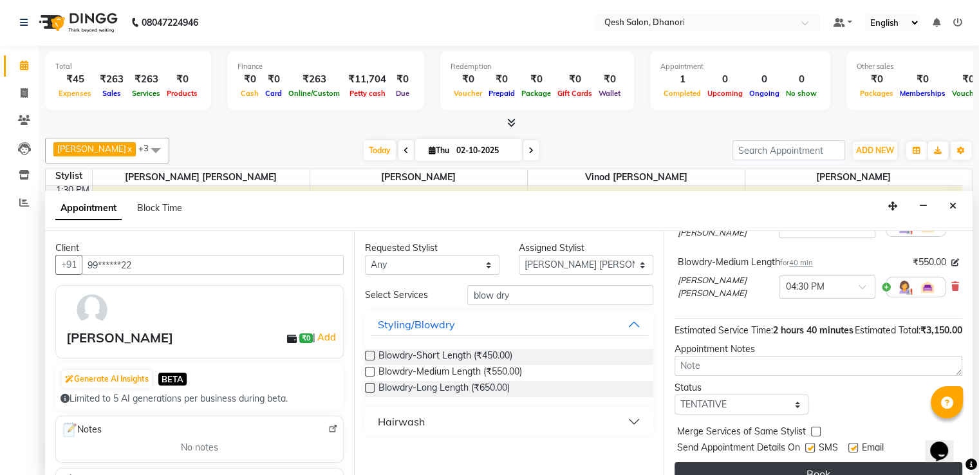
click at [770, 462] on button "Book" at bounding box center [818, 473] width 288 height 23
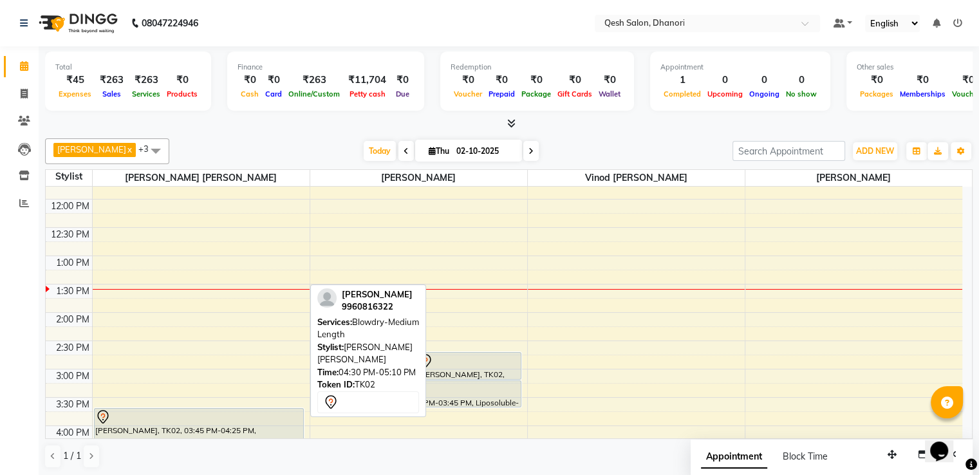
scroll to position [129, 0]
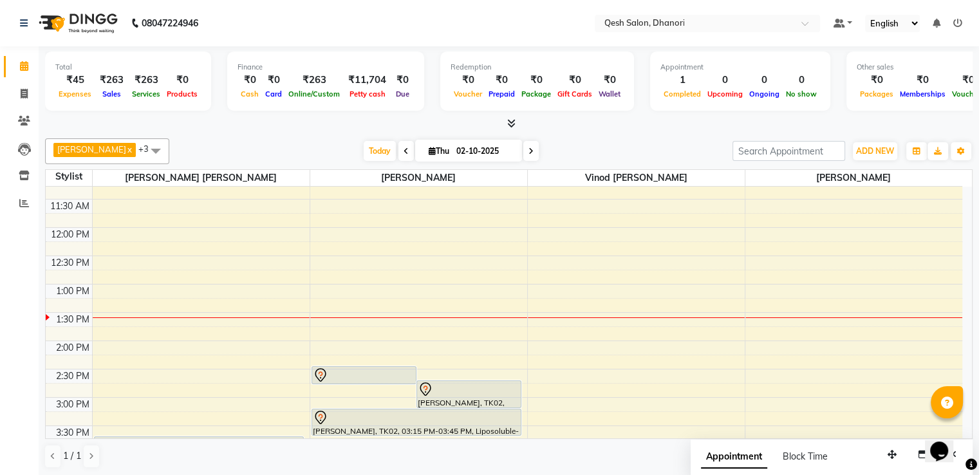
click at [766, 346] on div "9:00 AM 9:30 AM 10:00 AM 10:30 AM 11:00 AM 11:30 AM 12:00 PM 12:30 PM 1:00 PM 1…" at bounding box center [504, 454] width 916 height 792
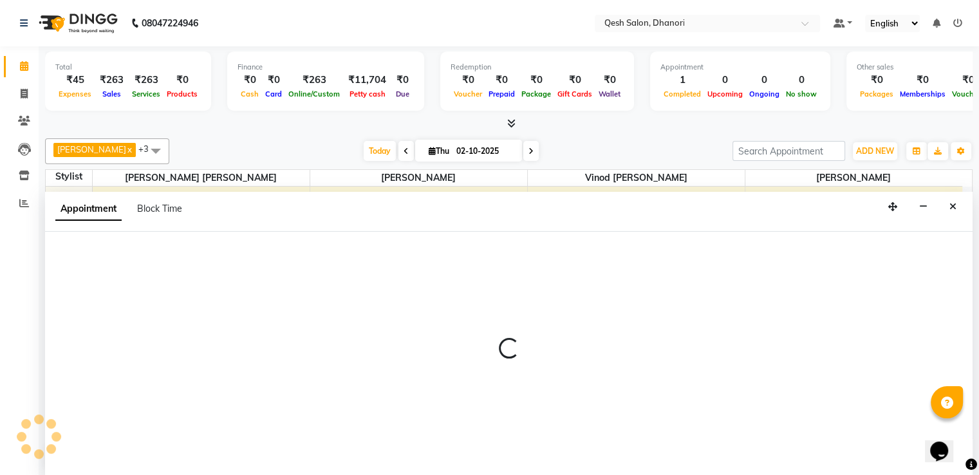
scroll to position [1, 0]
select select "85050"
select select "tentative"
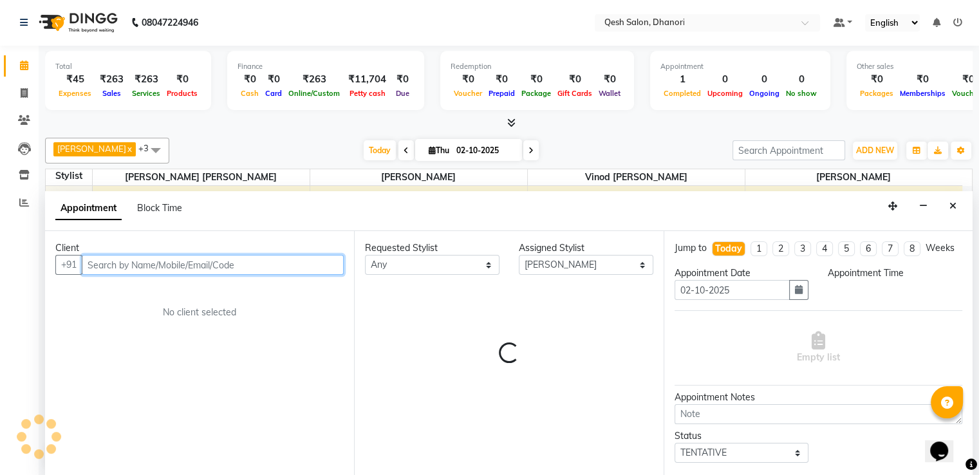
select select "840"
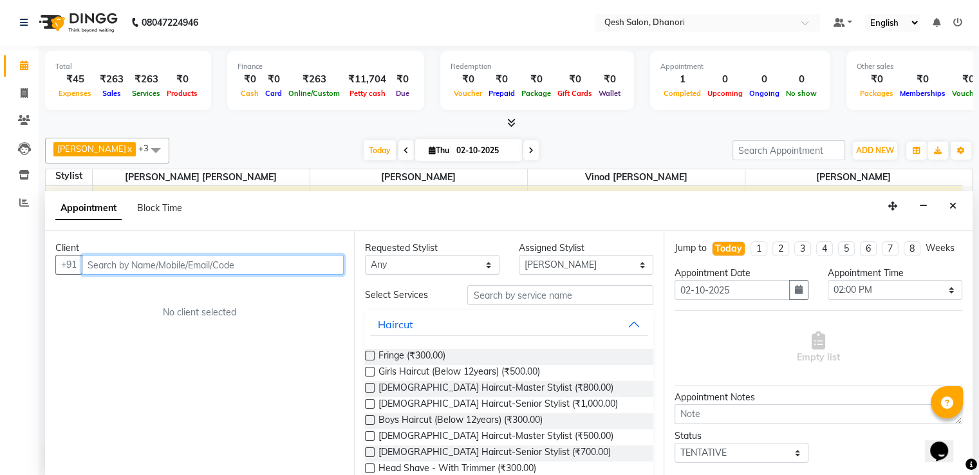
drag, startPoint x: 112, startPoint y: 258, endPoint x: 131, endPoint y: 261, distance: 19.5
click at [117, 259] on input "text" at bounding box center [213, 265] width 262 height 20
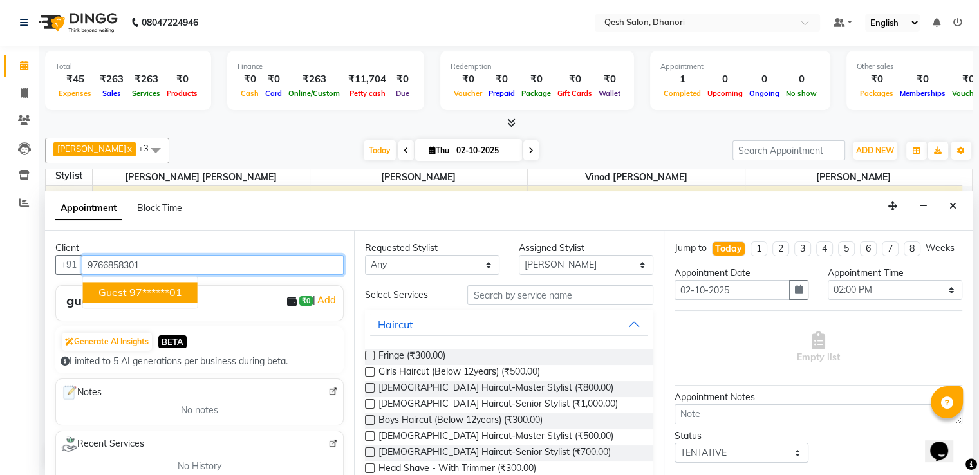
click at [145, 290] on ngb-highlight "97******01" at bounding box center [155, 292] width 53 height 13
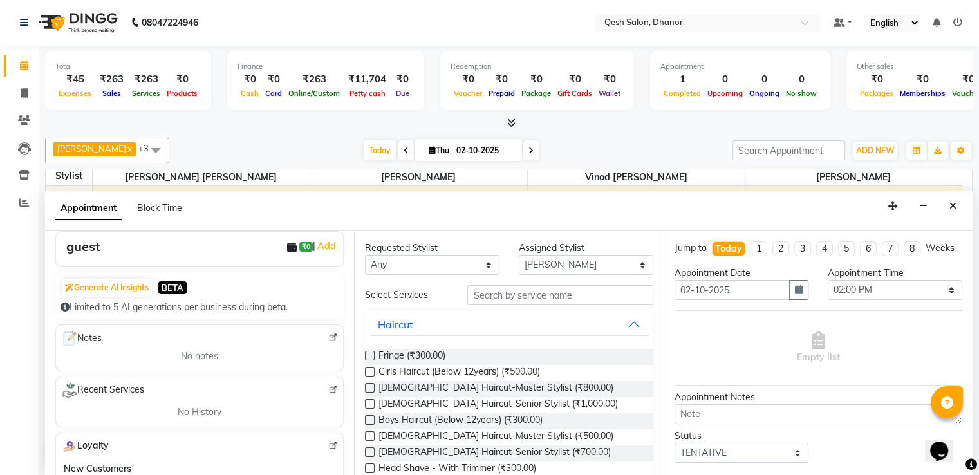
scroll to position [129, 0]
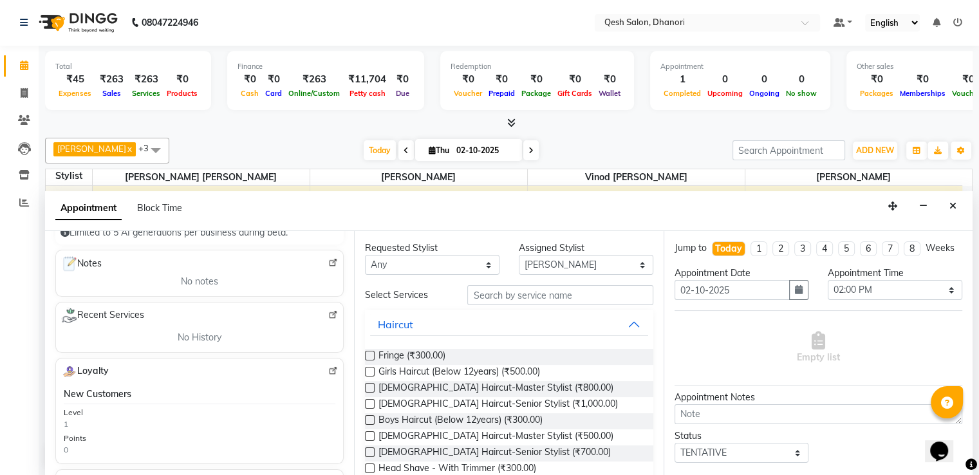
type input "97******01"
click at [501, 294] on input "text" at bounding box center [559, 295] width 185 height 20
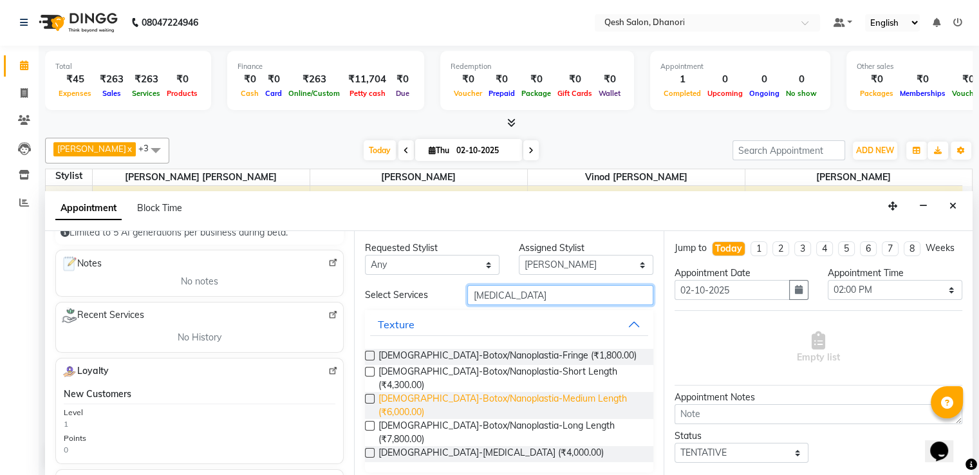
type input "[MEDICAL_DATA]"
click at [527, 392] on span "[DEMOGRAPHIC_DATA]-Botox/Nanoplastia-Medium Length (₹6,000.00)" at bounding box center [510, 405] width 264 height 27
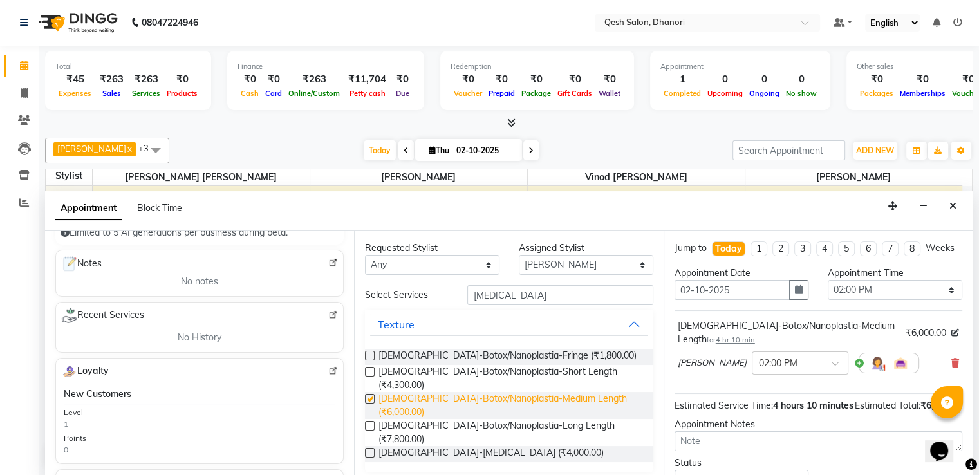
checkbox input "false"
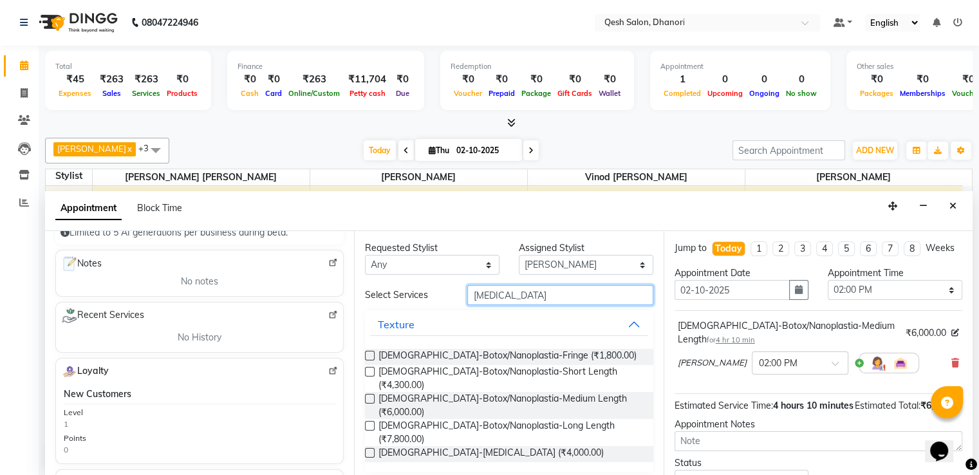
drag, startPoint x: 506, startPoint y: 293, endPoint x: 383, endPoint y: 297, distance: 122.3
click at [383, 297] on div "Select Services [MEDICAL_DATA]" at bounding box center [508, 295] width 307 height 20
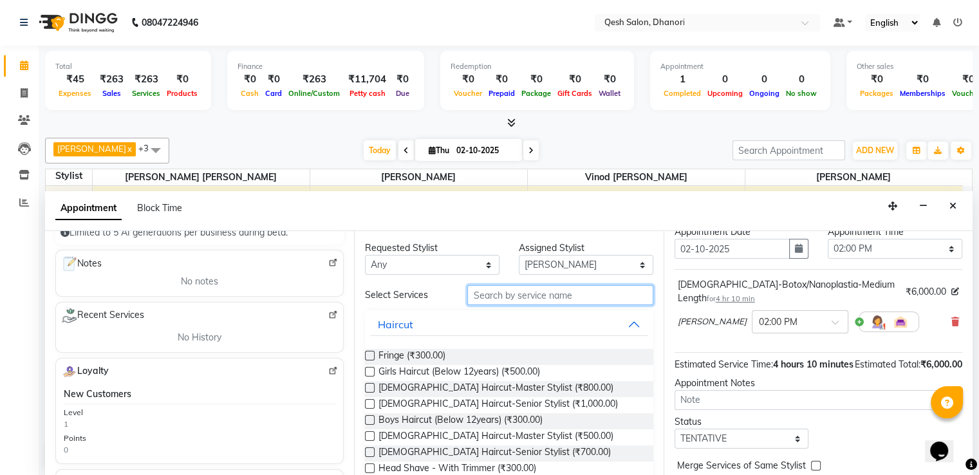
scroll to position [120, 0]
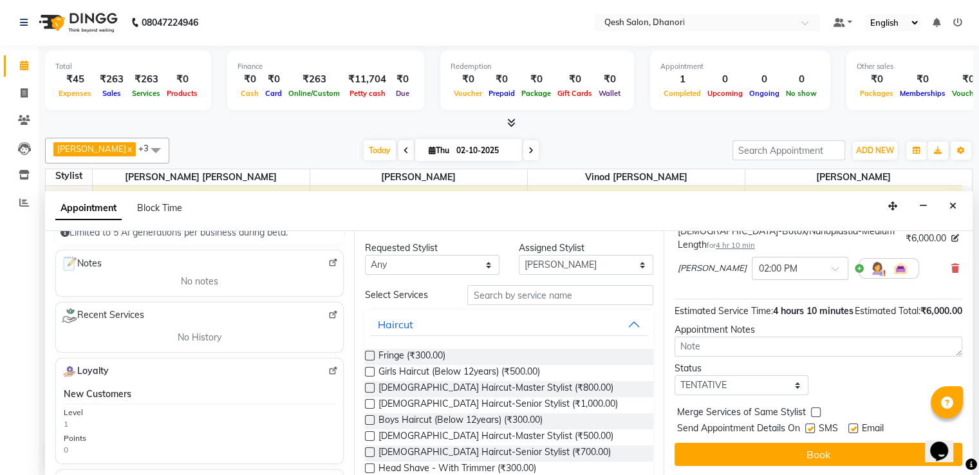
click at [815, 454] on button "Book" at bounding box center [818, 454] width 288 height 23
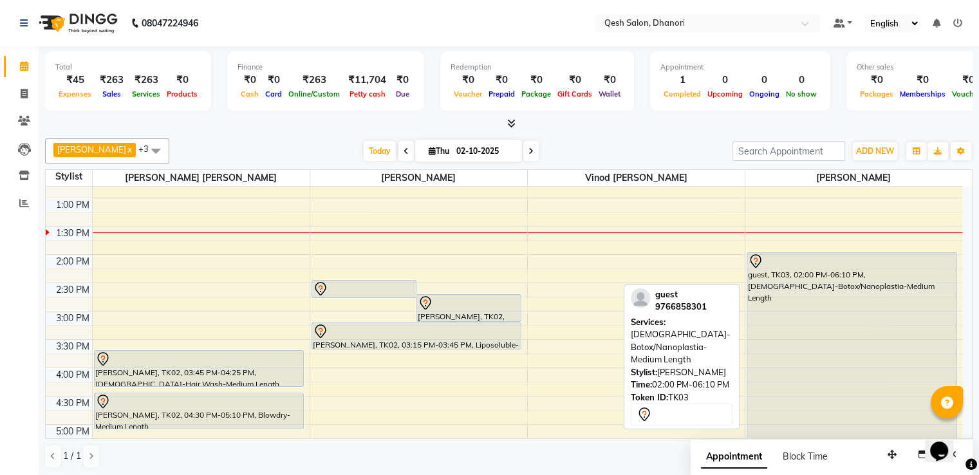
scroll to position [193, 0]
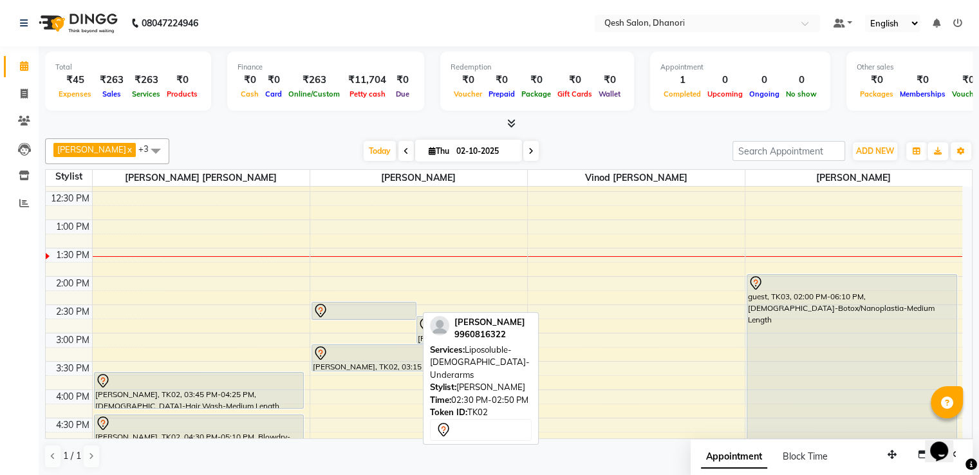
click at [368, 311] on div at bounding box center [364, 310] width 102 height 15
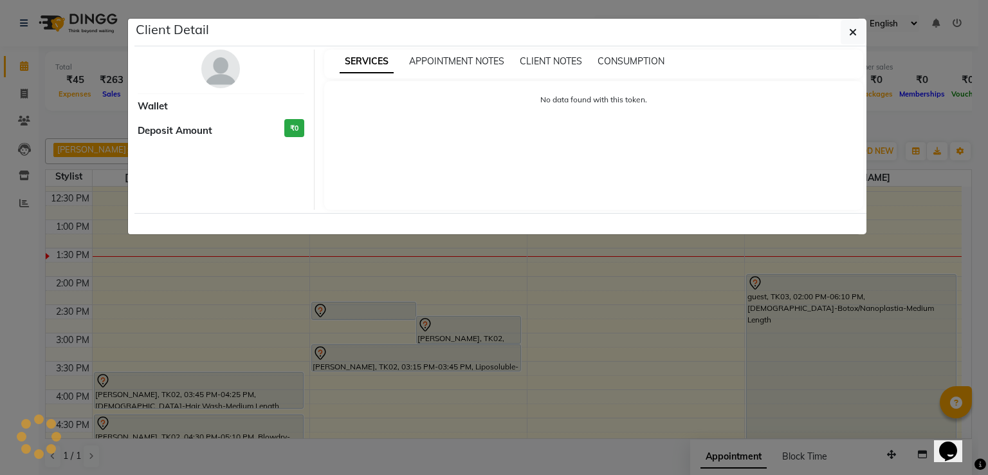
select select "7"
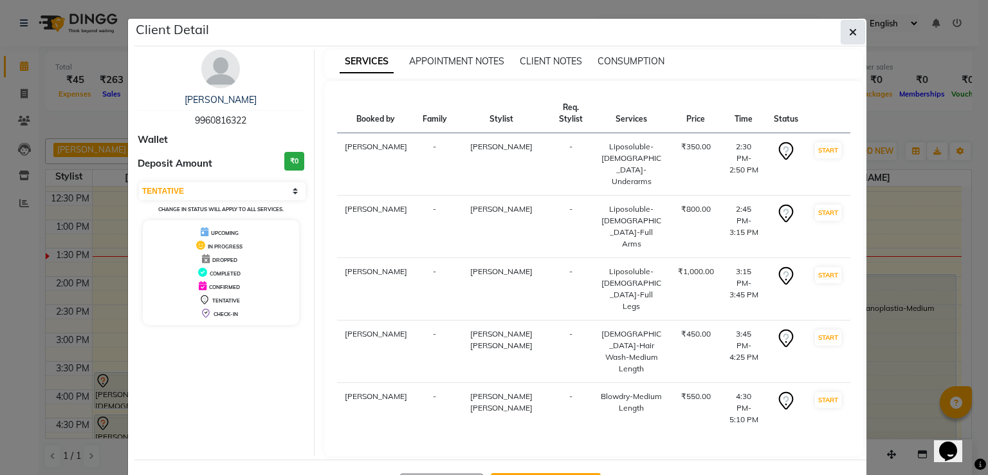
click at [856, 33] on icon "button" at bounding box center [853, 32] width 8 height 10
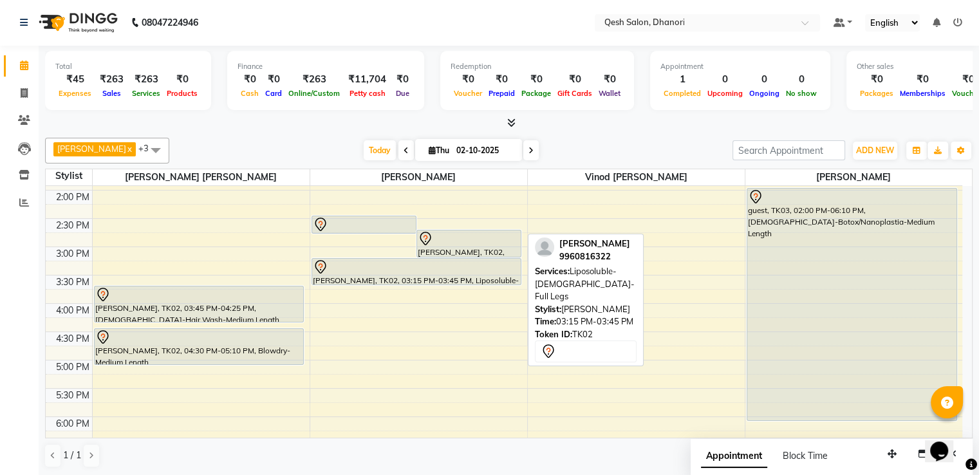
scroll to position [257, 0]
